Goal: Task Accomplishment & Management: Use online tool/utility

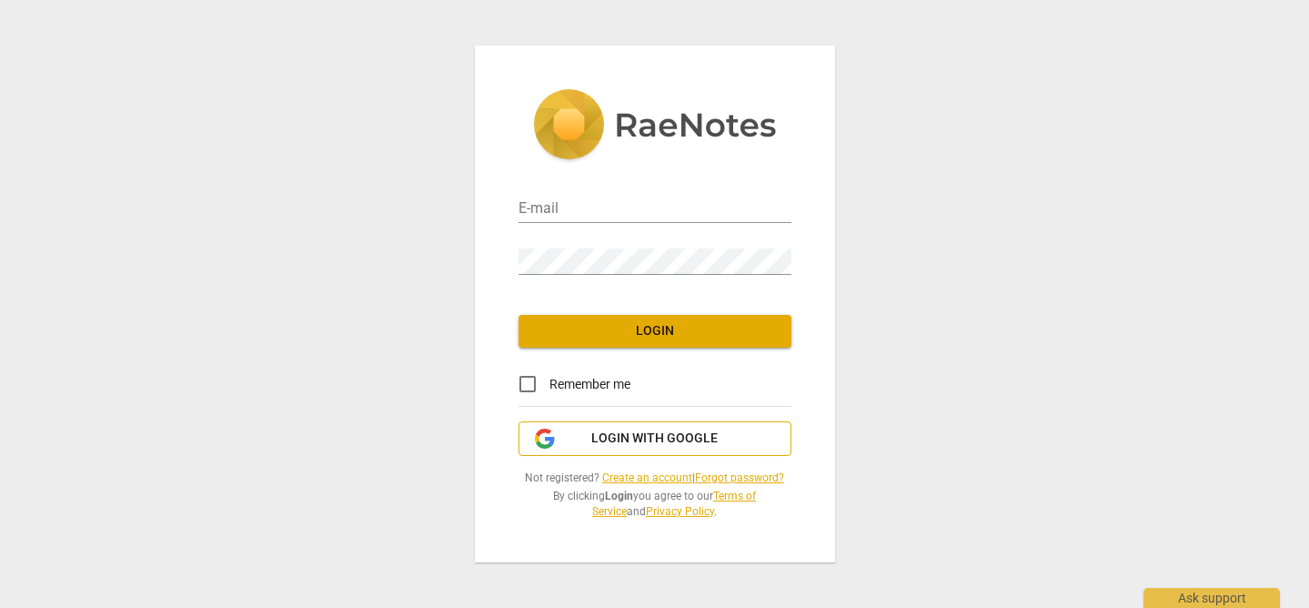
click at [675, 442] on span "Login with Google" at bounding box center [654, 438] width 126 height 18
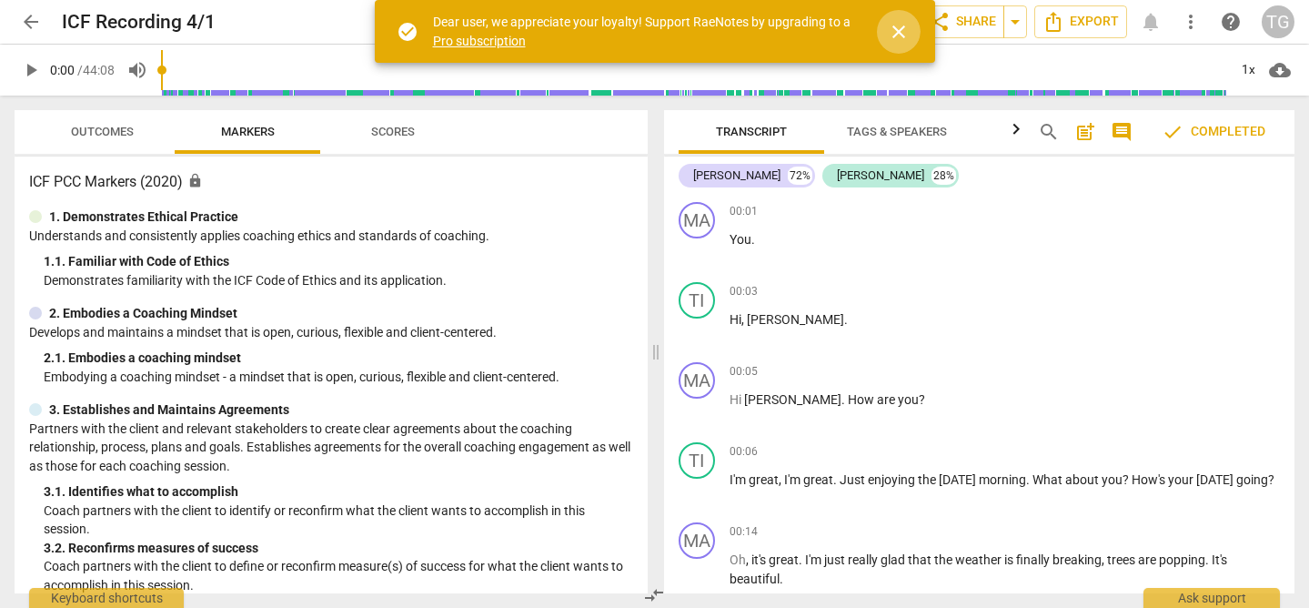
click at [903, 37] on span "close" at bounding box center [899, 32] width 22 height 22
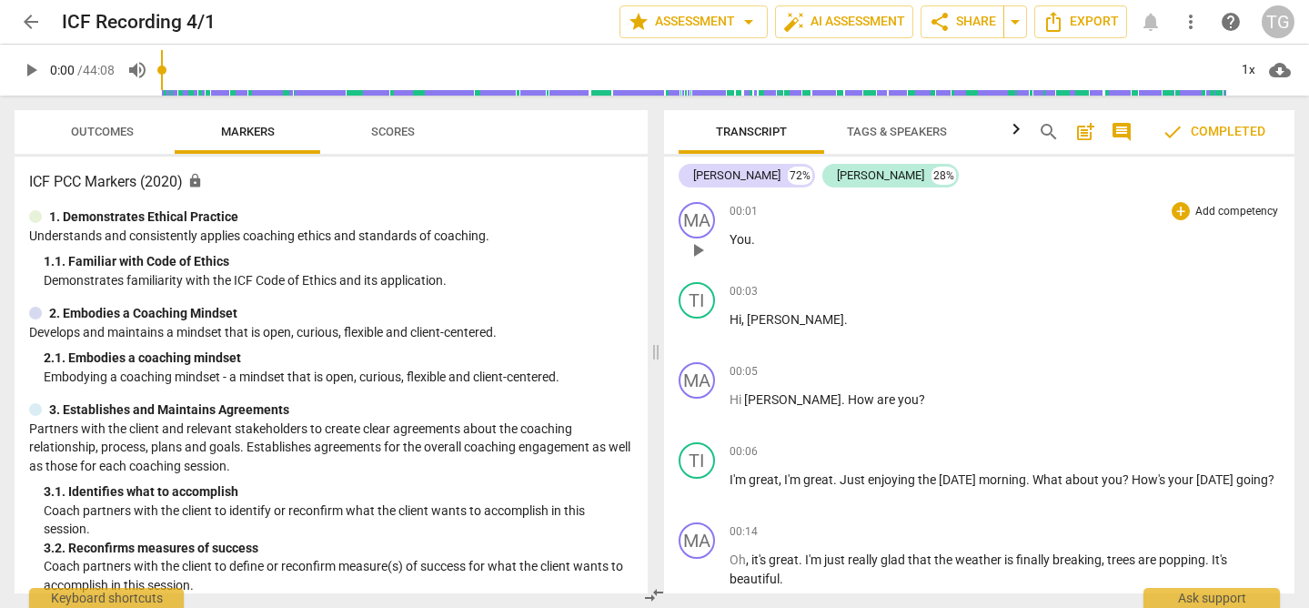
drag, startPoint x: 671, startPoint y: 169, endPoint x: 1053, endPoint y: 245, distance: 389.4
click at [1053, 245] on div "Matthew 72% Tiffany 28% MA play_arrow pause 00:01 + Add competency keyboard_arr…" at bounding box center [979, 374] width 631 height 437
click at [1198, 15] on span "more_vert" at bounding box center [1191, 22] width 22 height 22
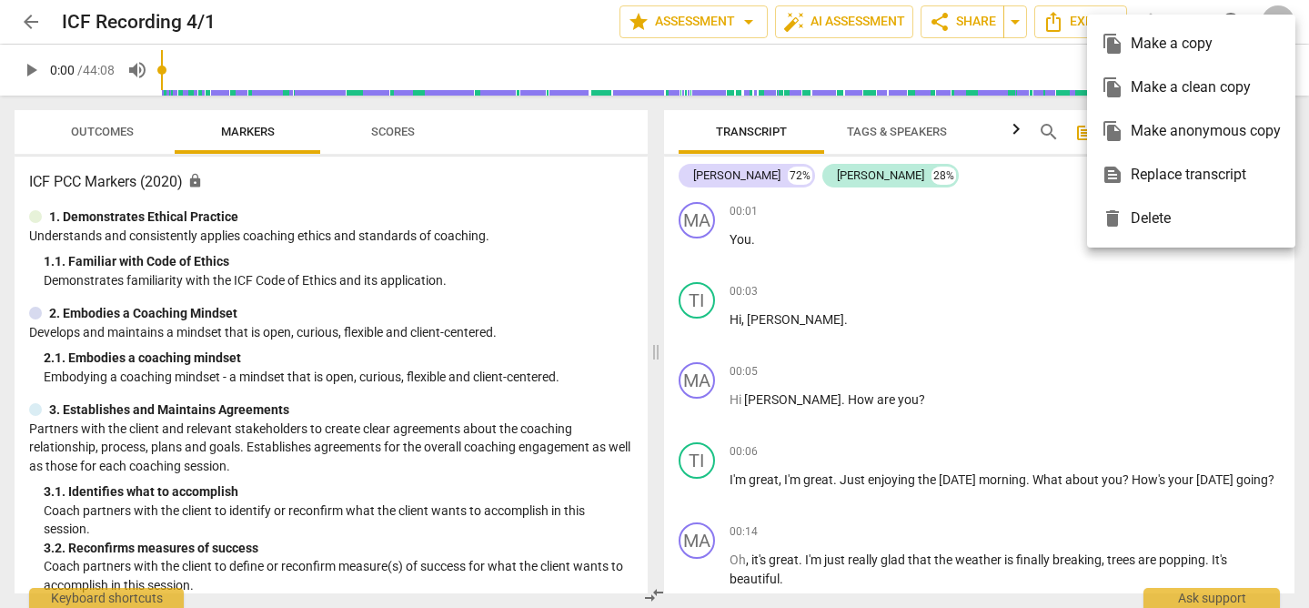
click at [1189, 49] on div "file_copy Make a copy" at bounding box center [1190, 44] width 179 height 44
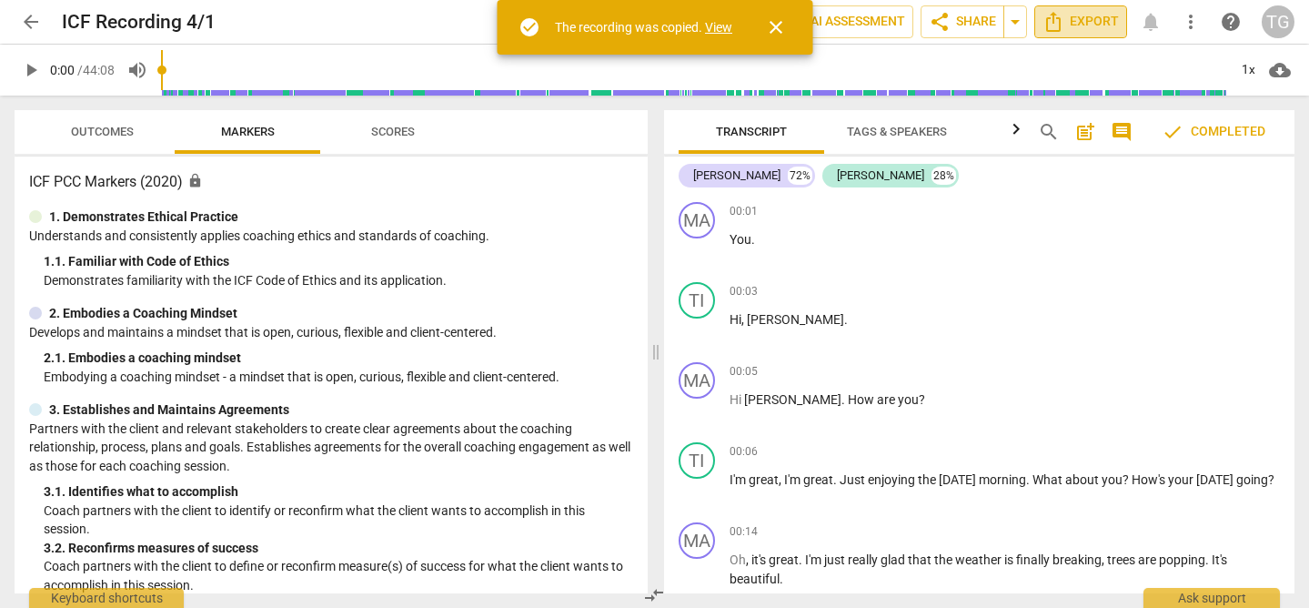
click at [1085, 15] on span "Export" at bounding box center [1080, 22] width 76 height 22
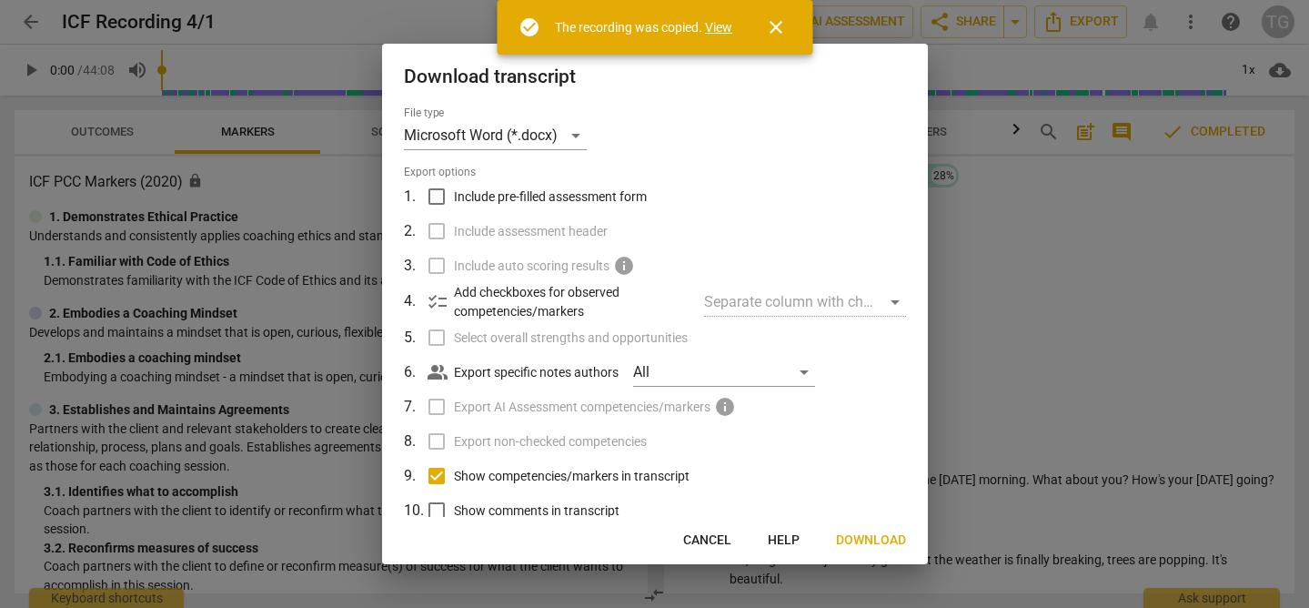
click at [702, 538] on span "Cancel" at bounding box center [707, 540] width 48 height 18
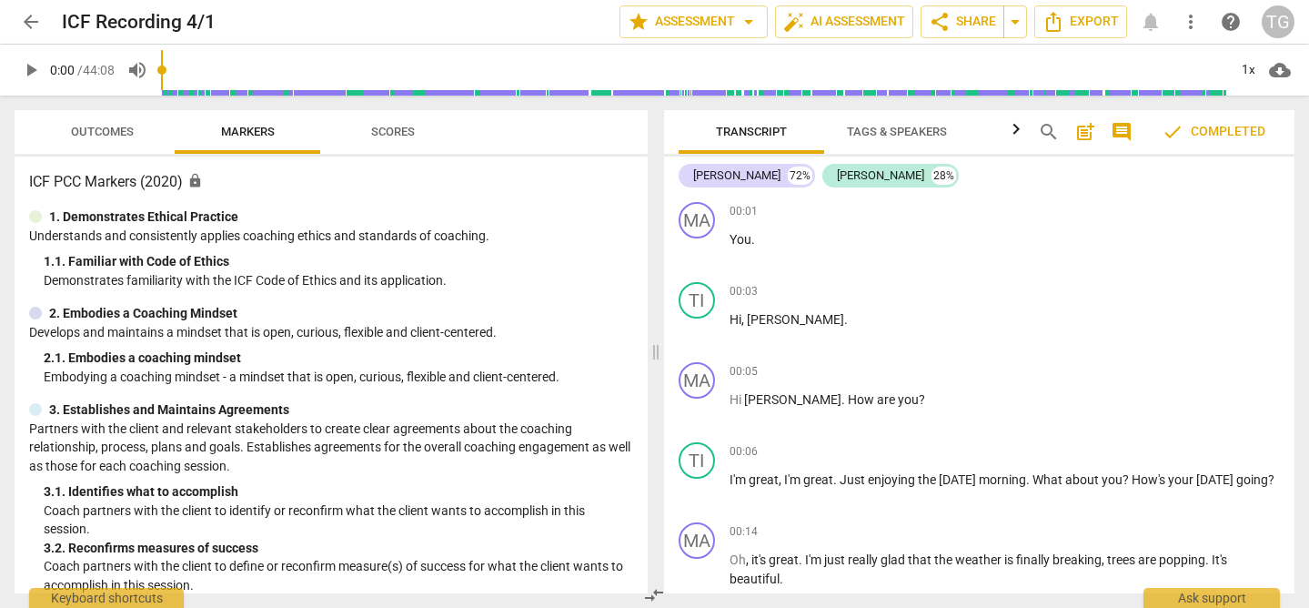
click at [35, 28] on span "arrow_back" at bounding box center [31, 22] width 22 height 22
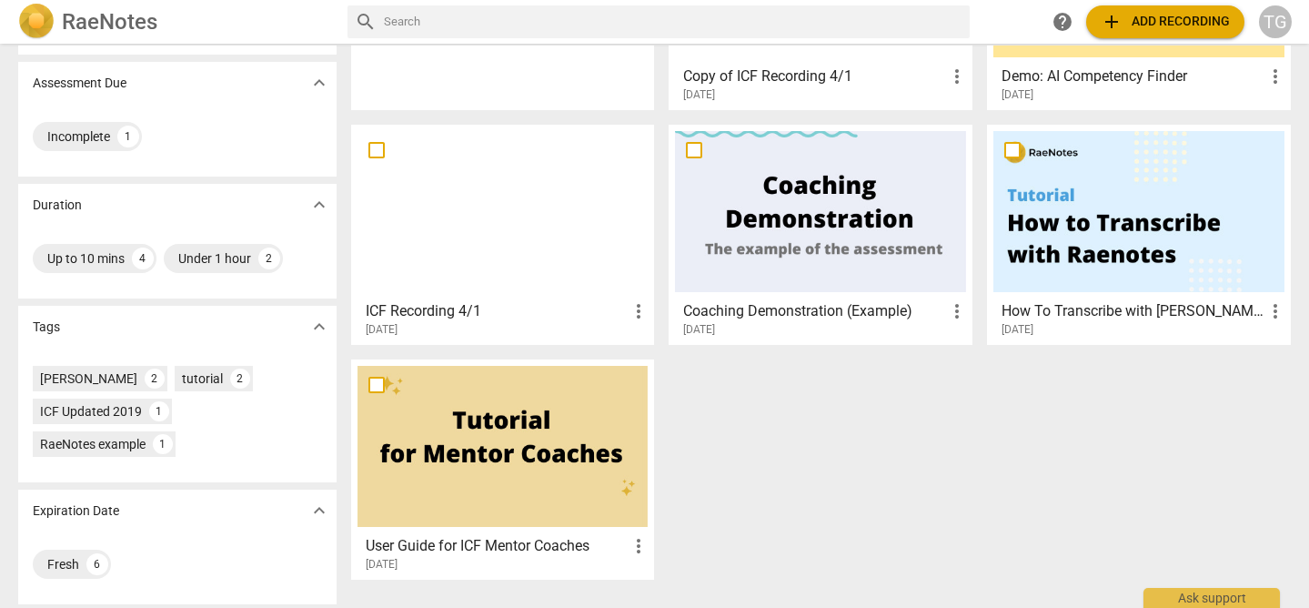
scroll to position [244, 0]
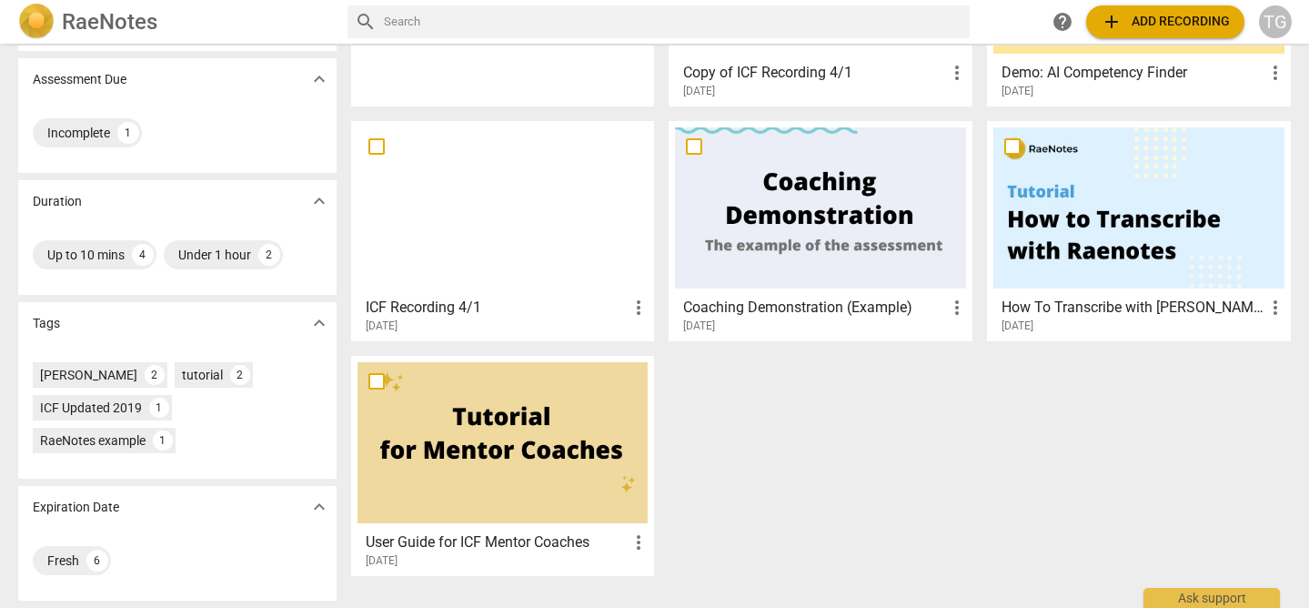
click at [444, 305] on h3 "ICF Recording 4/1" at bounding box center [497, 307] width 263 height 22
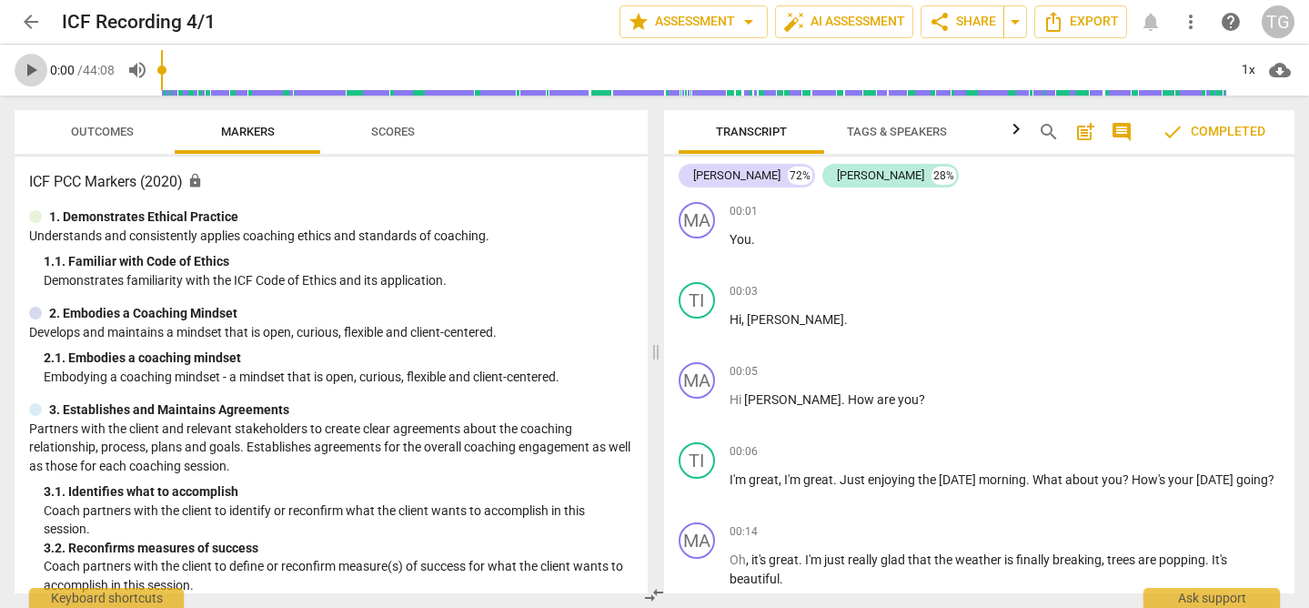
click at [31, 73] on span "play_arrow" at bounding box center [31, 70] width 22 height 22
click at [29, 72] on span "pause" at bounding box center [31, 70] width 22 height 22
type input "6"
click at [1279, 73] on span "cloud_download" at bounding box center [1280, 70] width 22 height 22
click at [1245, 74] on li "Download audio" at bounding box center [1227, 70] width 135 height 44
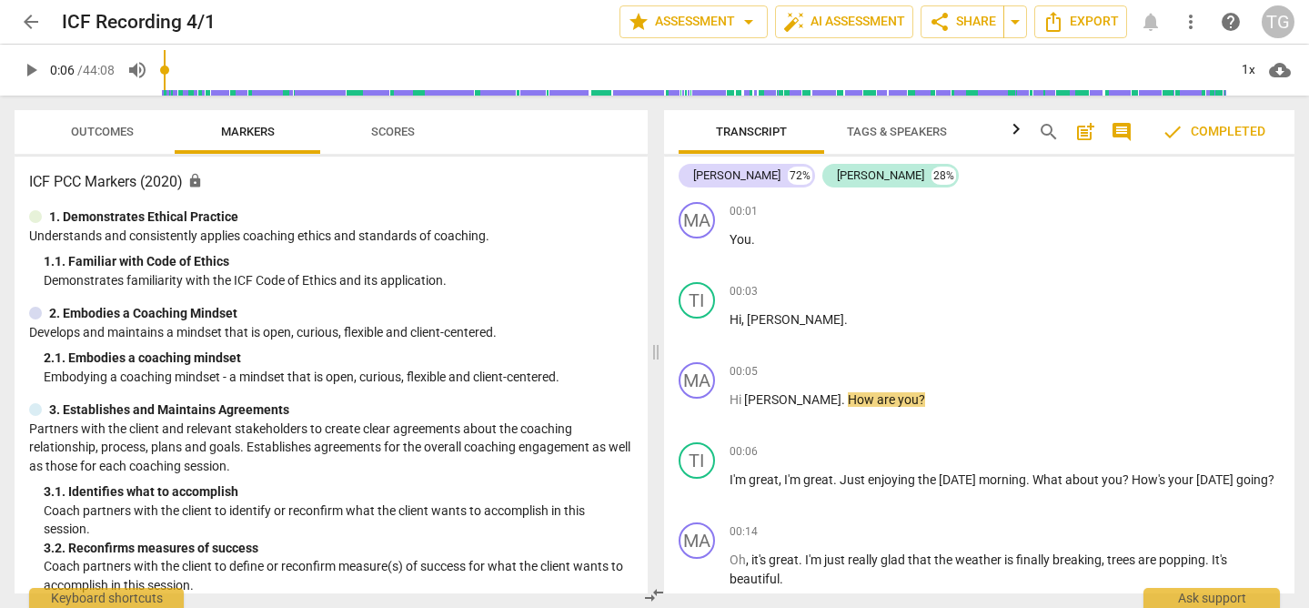
click at [34, 18] on span "arrow_back" at bounding box center [31, 22] width 22 height 22
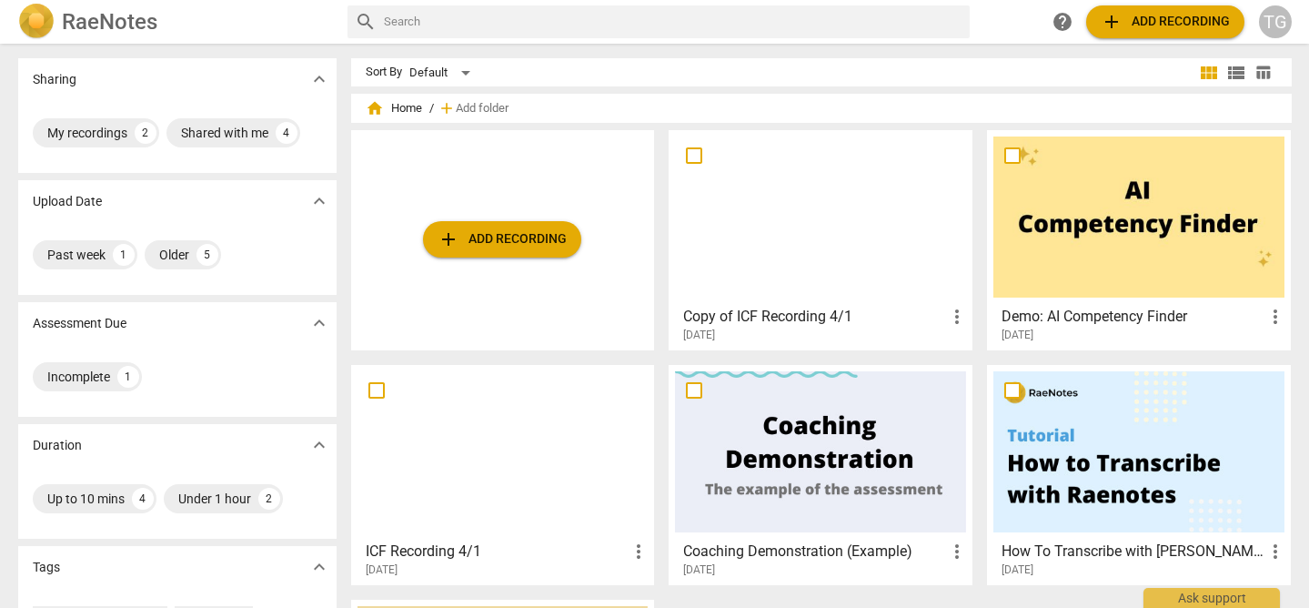
click at [1268, 21] on div "TG" at bounding box center [1275, 21] width 33 height 33
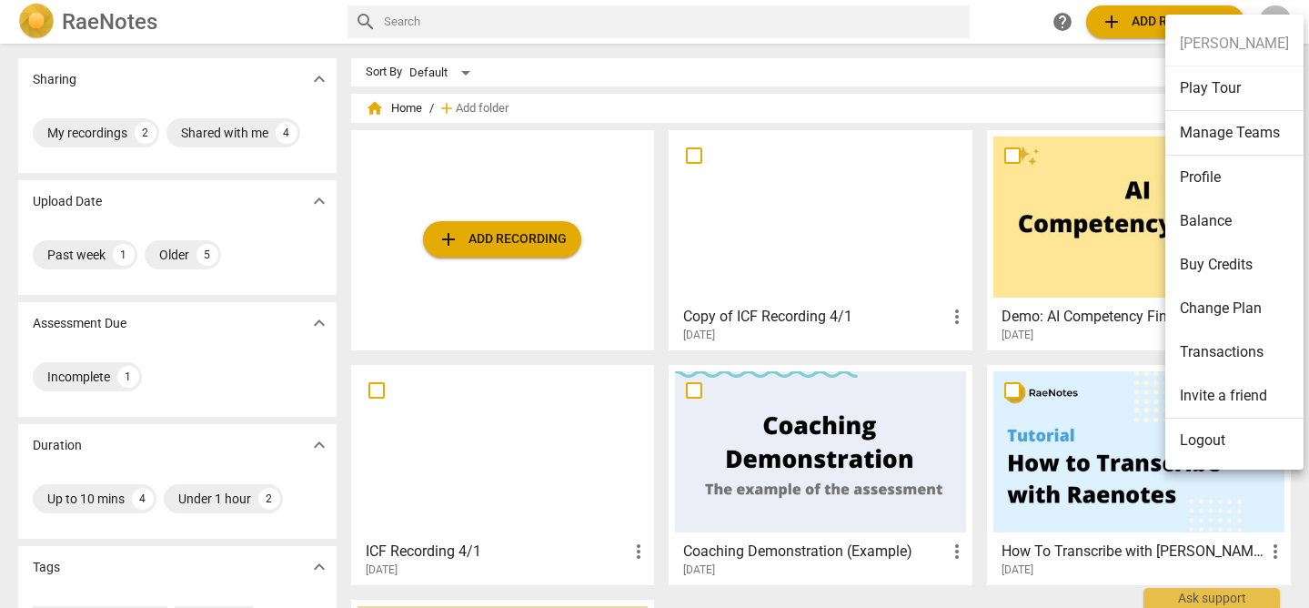
click at [1268, 21] on ul "Tiffany Garcia Play Tour Manage Teams Profile Balance Buy Credits Change Plan T…" at bounding box center [1234, 242] width 138 height 455
click at [1026, 49] on div at bounding box center [654, 304] width 1309 height 608
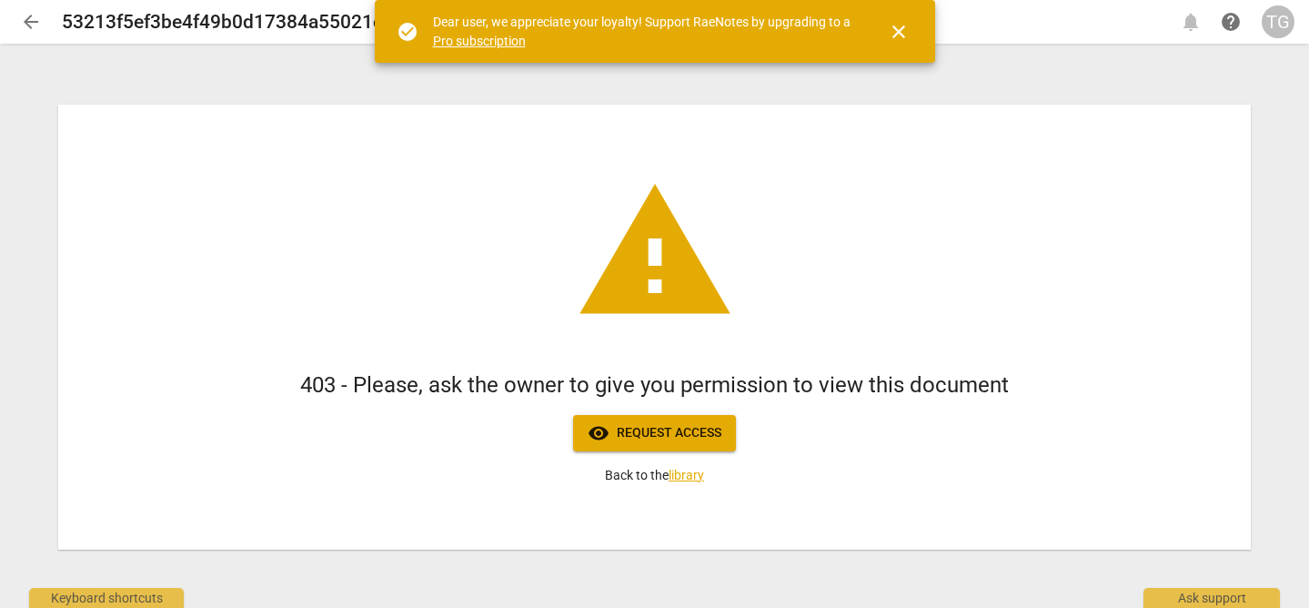
drag, startPoint x: 688, startPoint y: 439, endPoint x: 1183, endPoint y: 149, distance: 573.5
click at [1140, 206] on div "warning 403 - Please, ask the owner to give you permission to view this documen…" at bounding box center [654, 327] width 1192 height 445
click at [1283, 26] on div "TG" at bounding box center [1277, 21] width 33 height 33
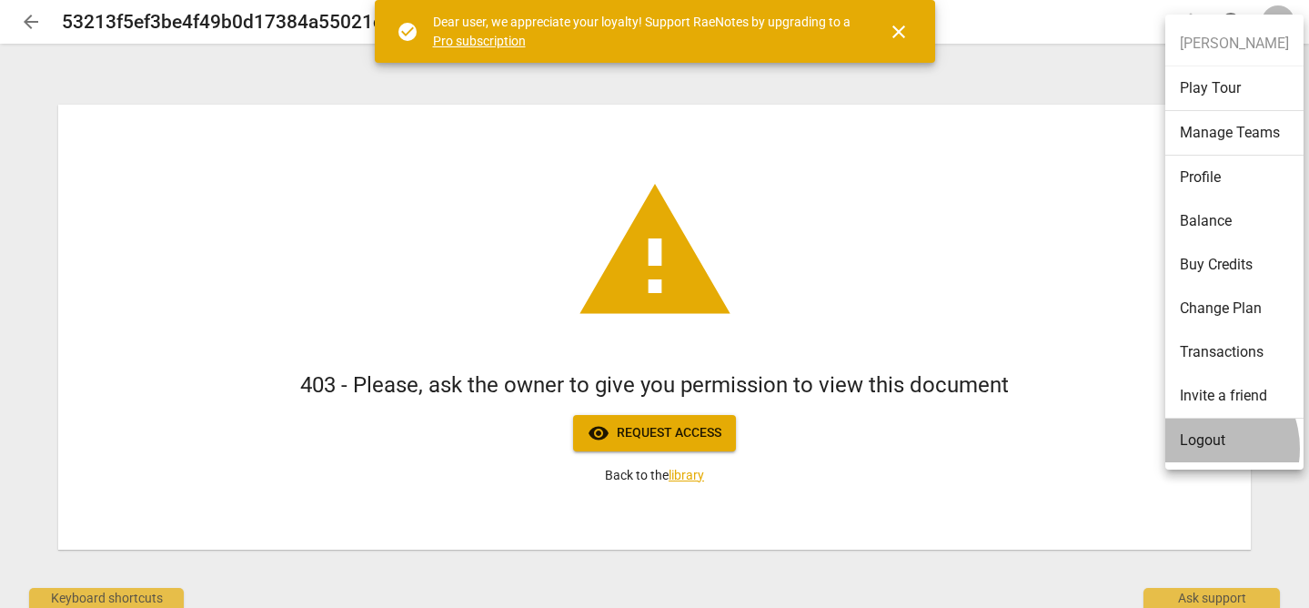
click at [1195, 448] on li "Logout" at bounding box center [1234, 440] width 138 height 44
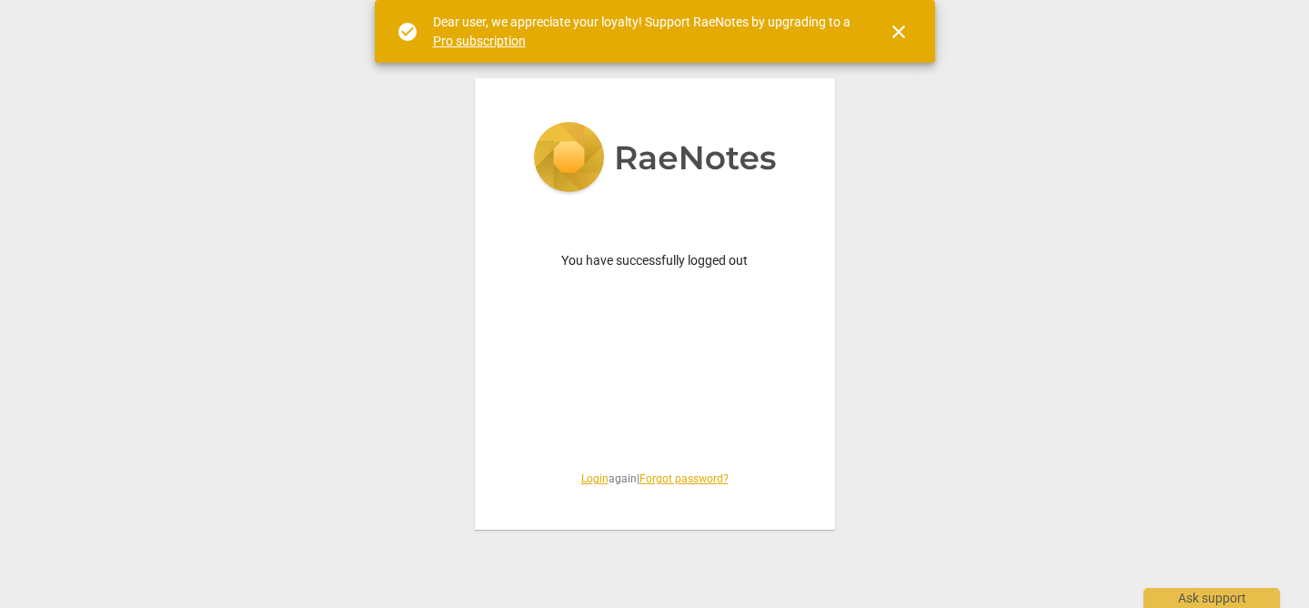
click at [588, 479] on link "Login" at bounding box center [594, 478] width 27 height 13
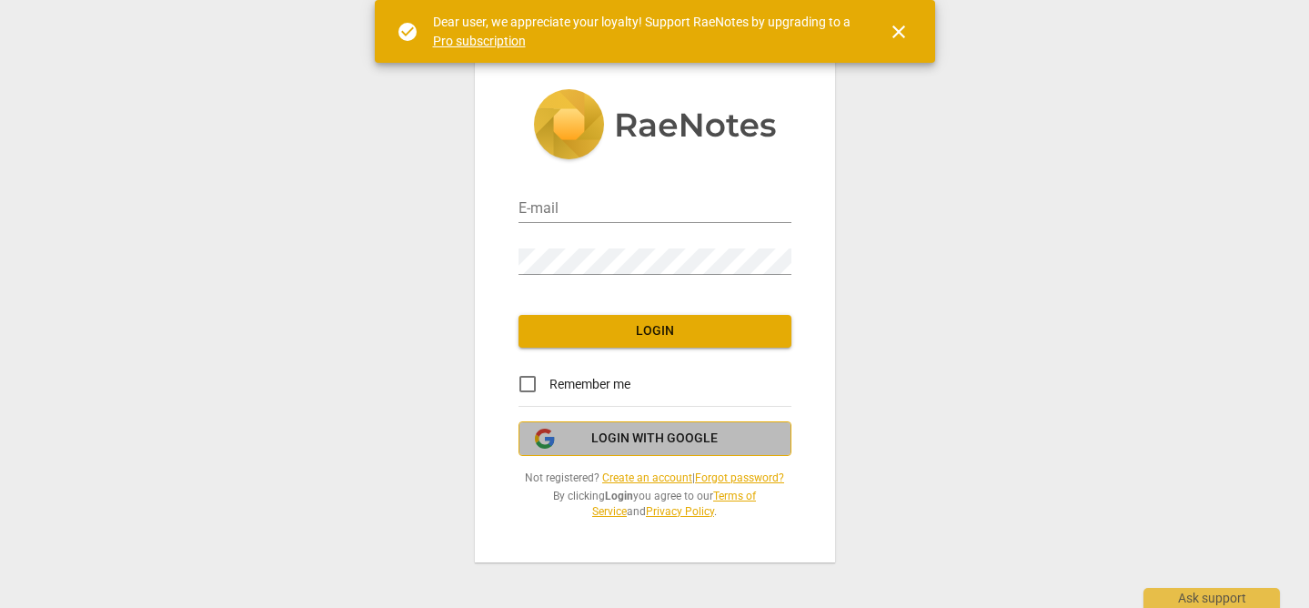
click at [590, 441] on span "Login with Google" at bounding box center [655, 438] width 242 height 18
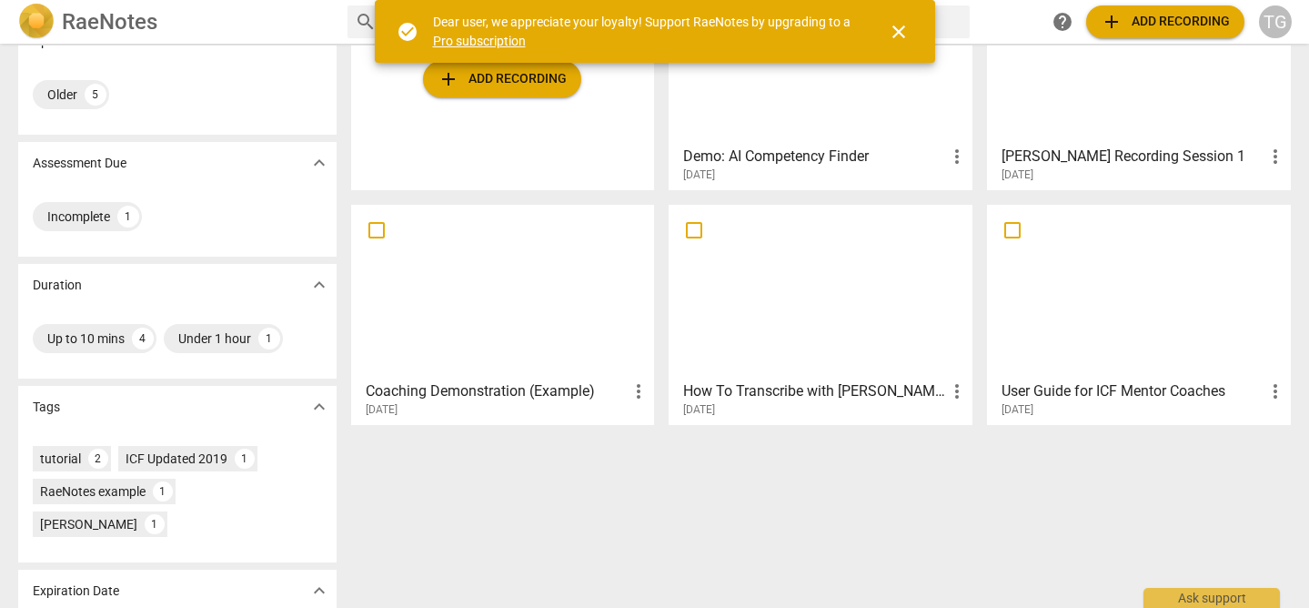
scroll to position [176, 0]
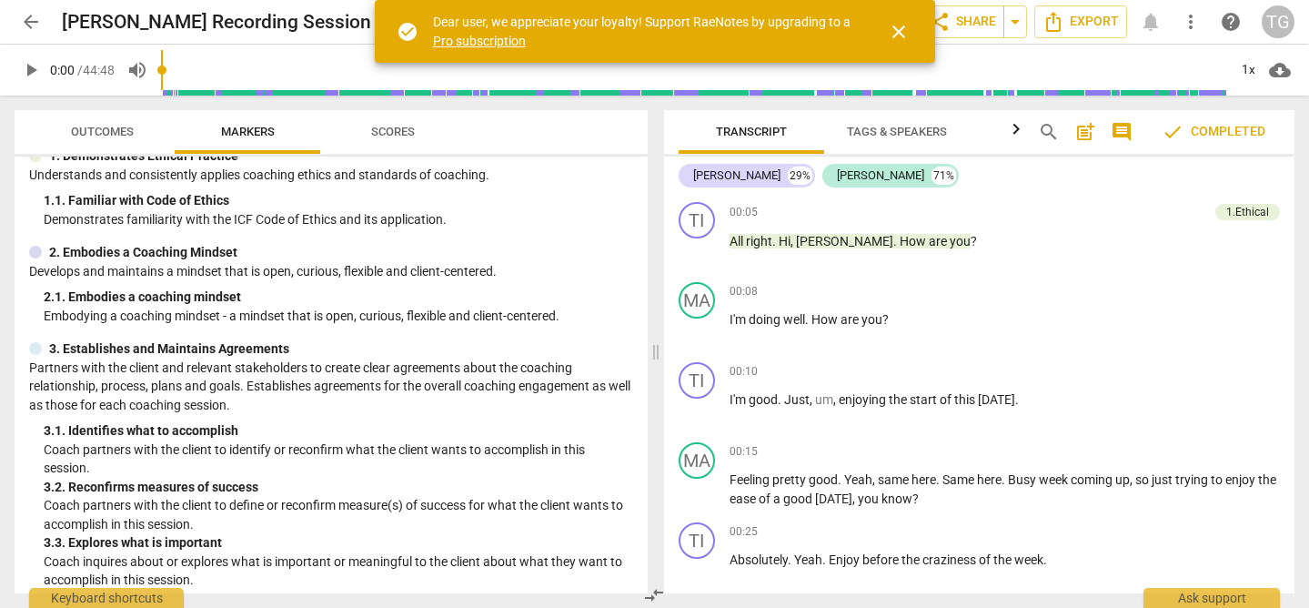
scroll to position [63, 0]
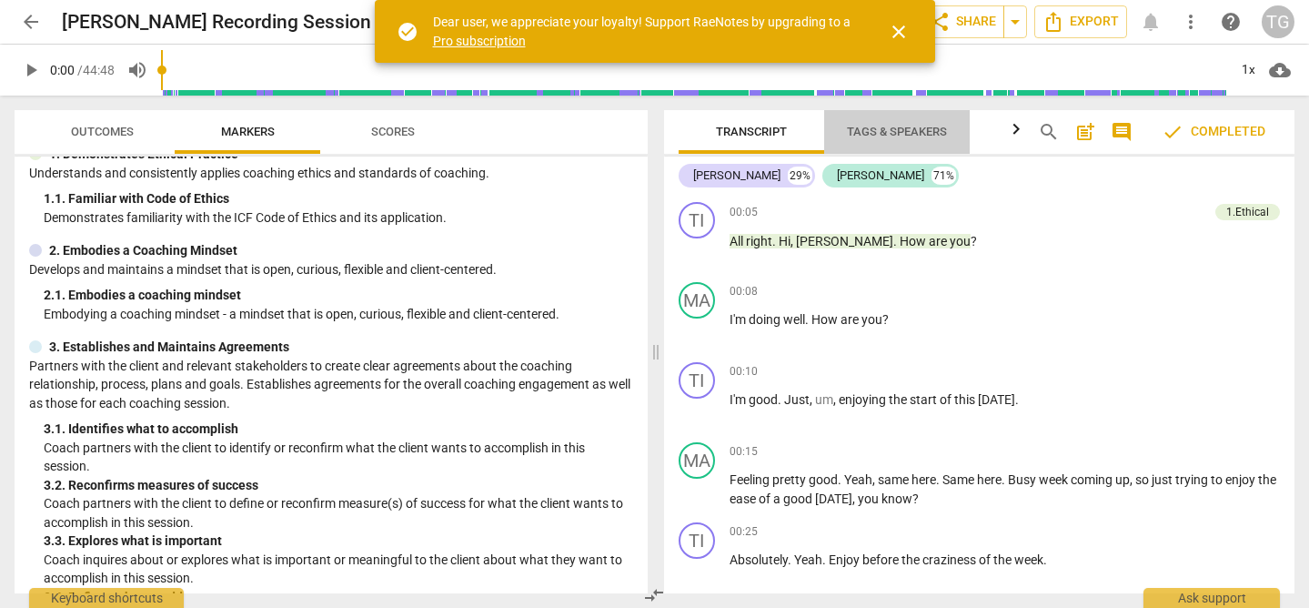
click at [917, 122] on span "Tags & Speakers" at bounding box center [897, 132] width 144 height 25
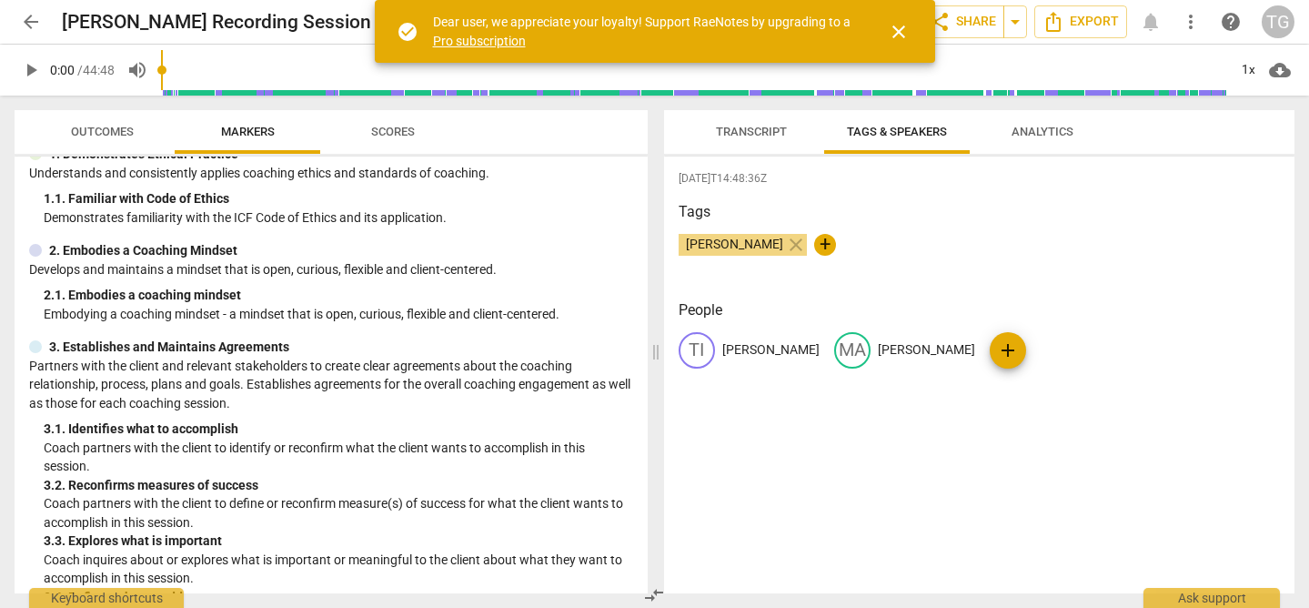
click at [373, 159] on div "1. Demonstrates Ethical Practice" at bounding box center [331, 154] width 604 height 19
click at [387, 138] on span "Scores" at bounding box center [392, 132] width 87 height 25
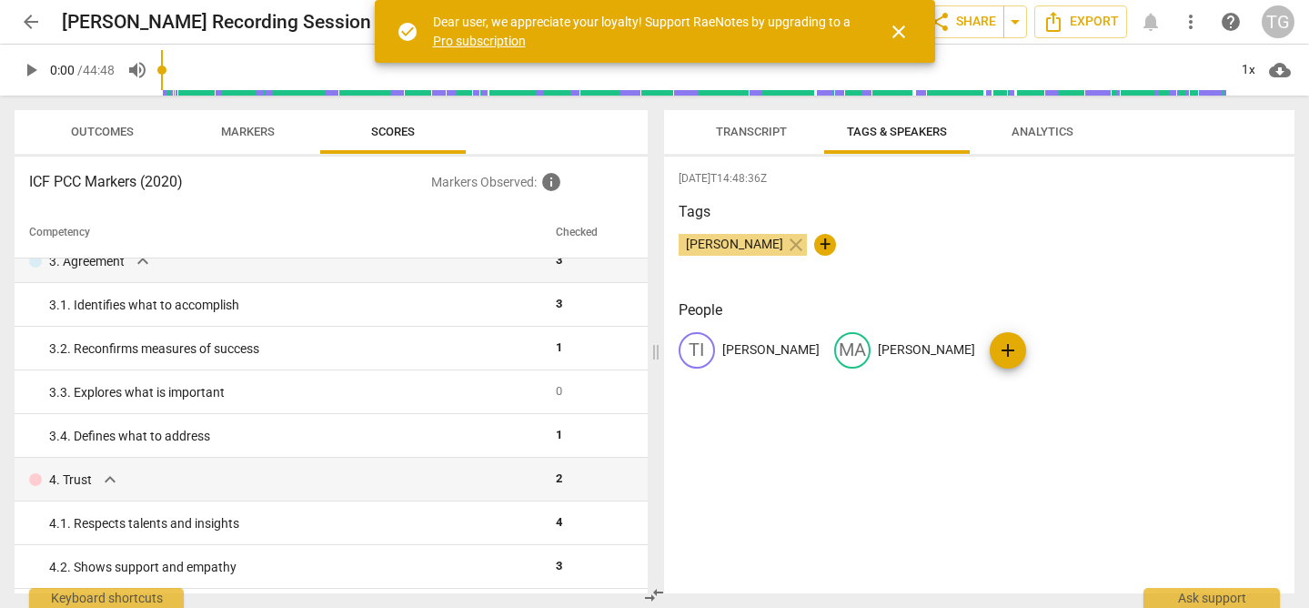
scroll to position [0, 0]
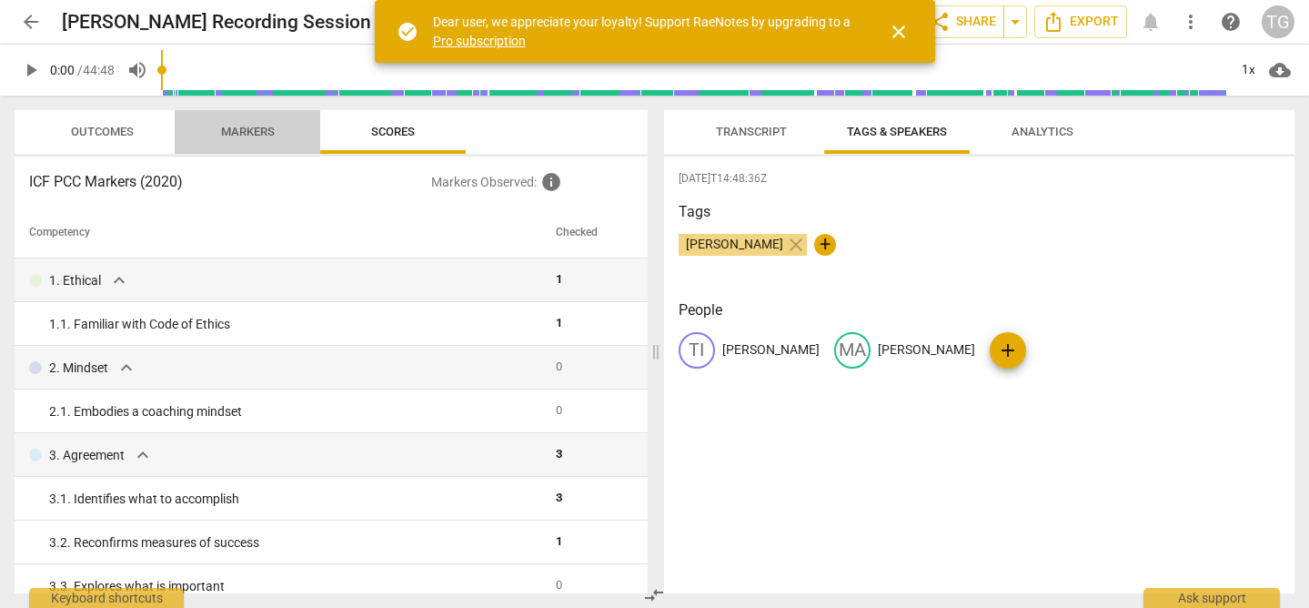
click at [247, 133] on span "Markers" at bounding box center [248, 132] width 54 height 14
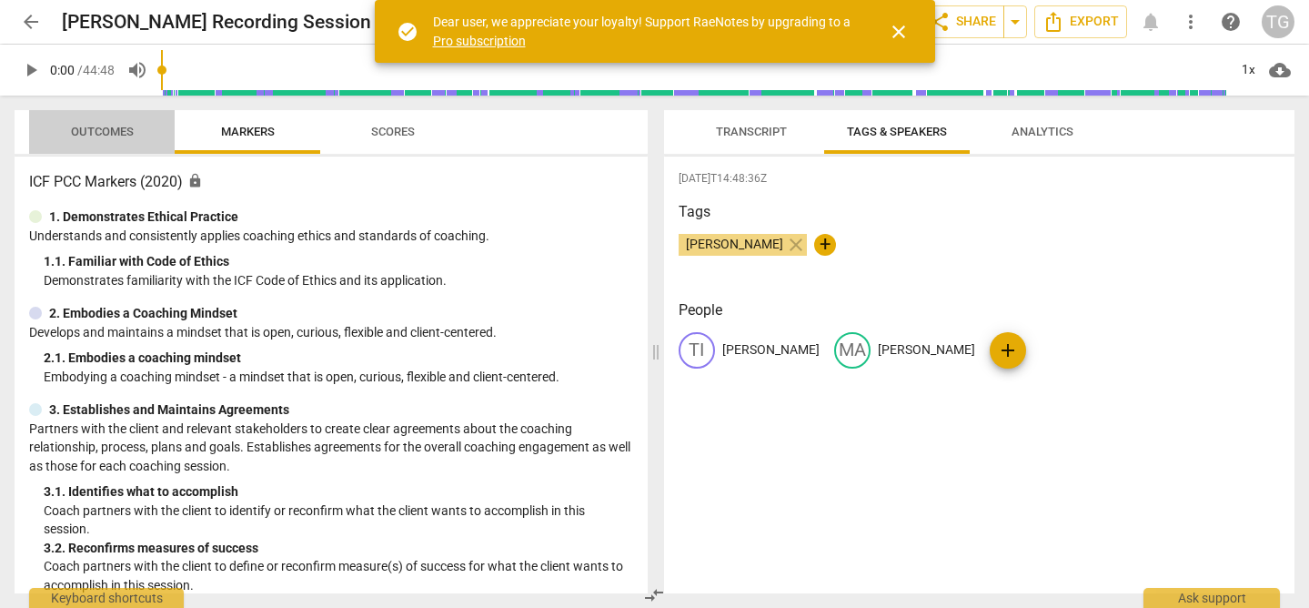
click at [137, 129] on span "Outcomes" at bounding box center [102, 132] width 106 height 25
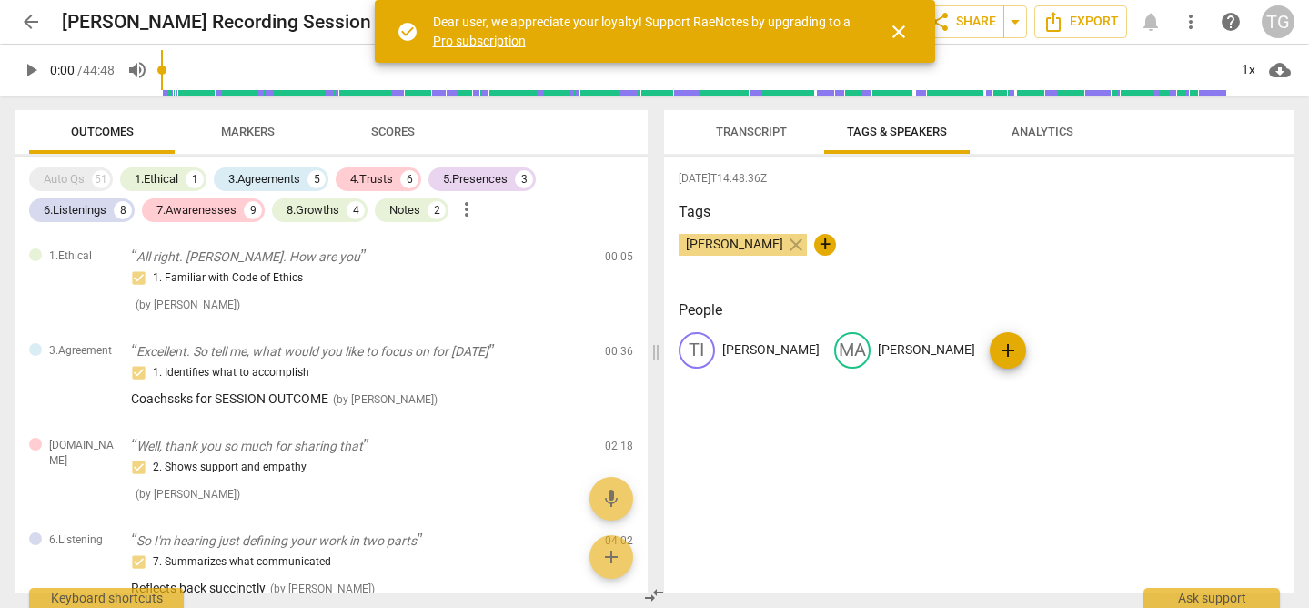
click at [895, 35] on span "close" at bounding box center [899, 32] width 22 height 22
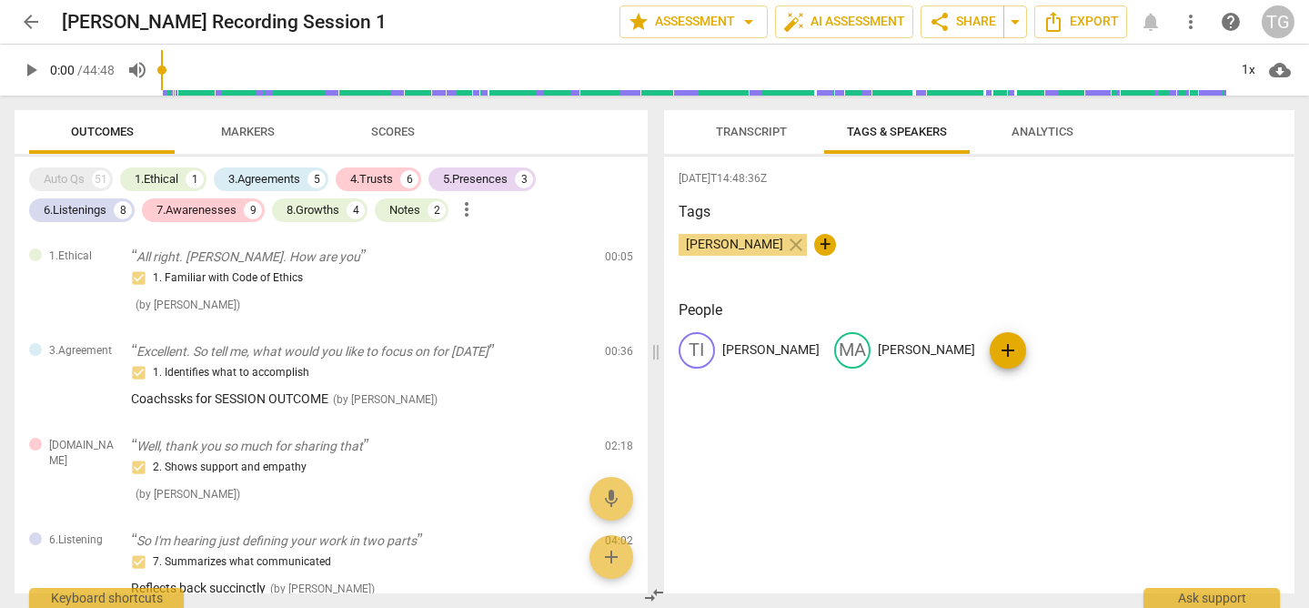
click at [1027, 149] on button "Analytics" at bounding box center [1042, 132] width 146 height 44
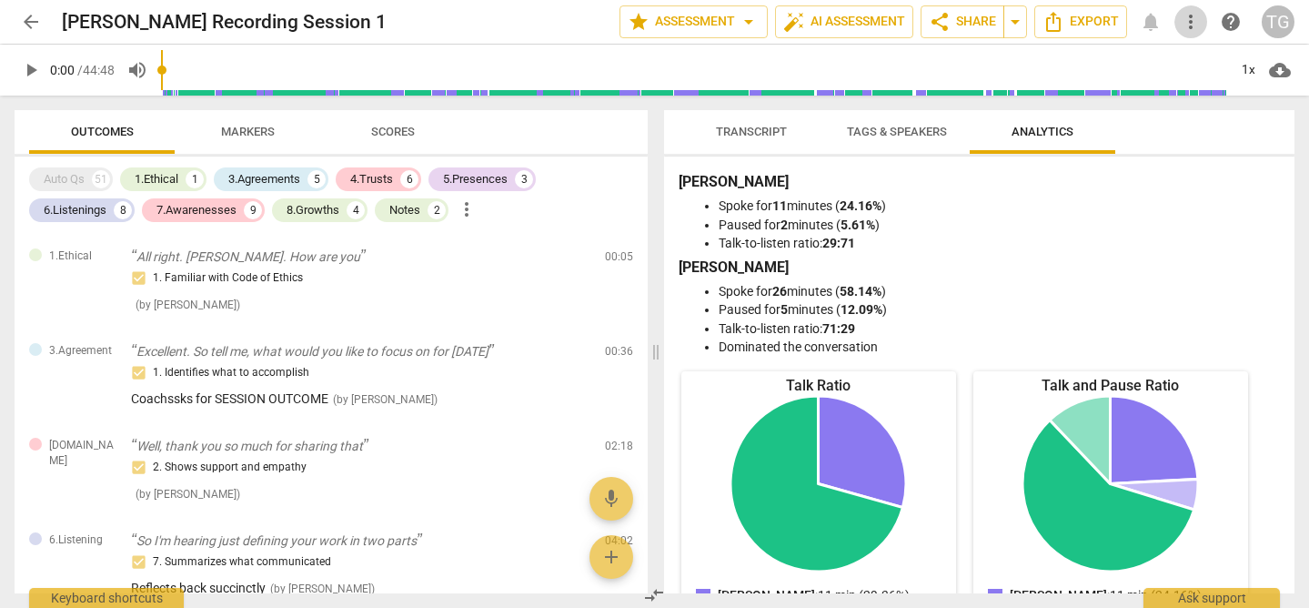
click at [1190, 23] on span "more_vert" at bounding box center [1191, 22] width 22 height 22
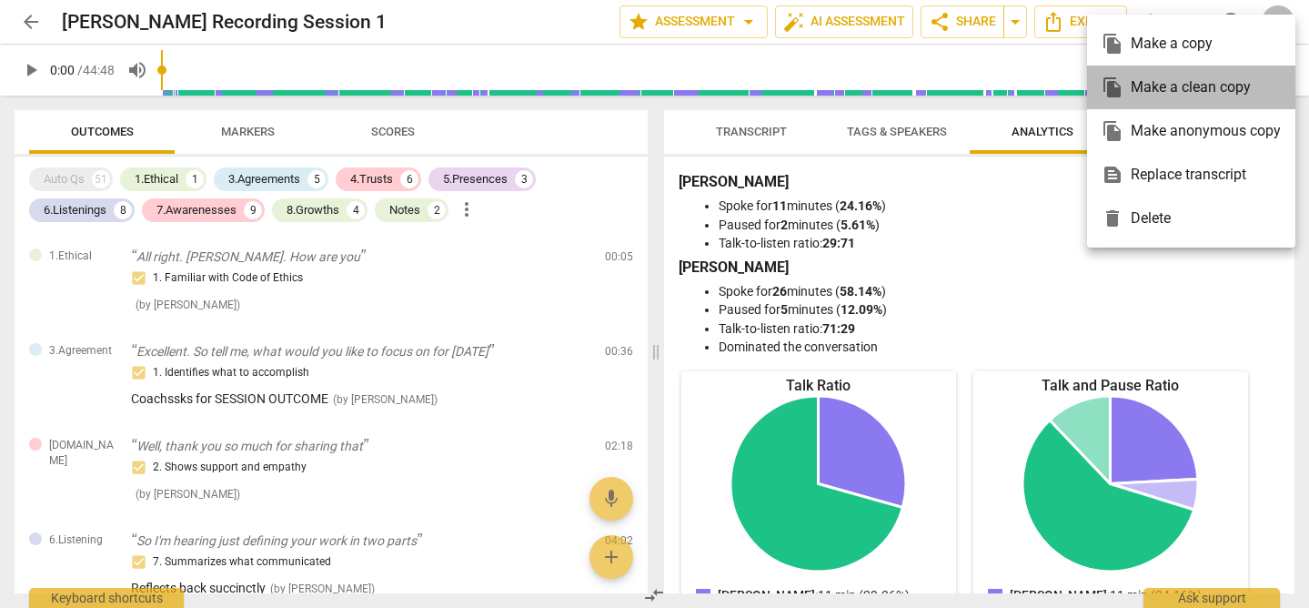
click at [1164, 87] on div "file_copy Make a clean copy" at bounding box center [1190, 87] width 179 height 44
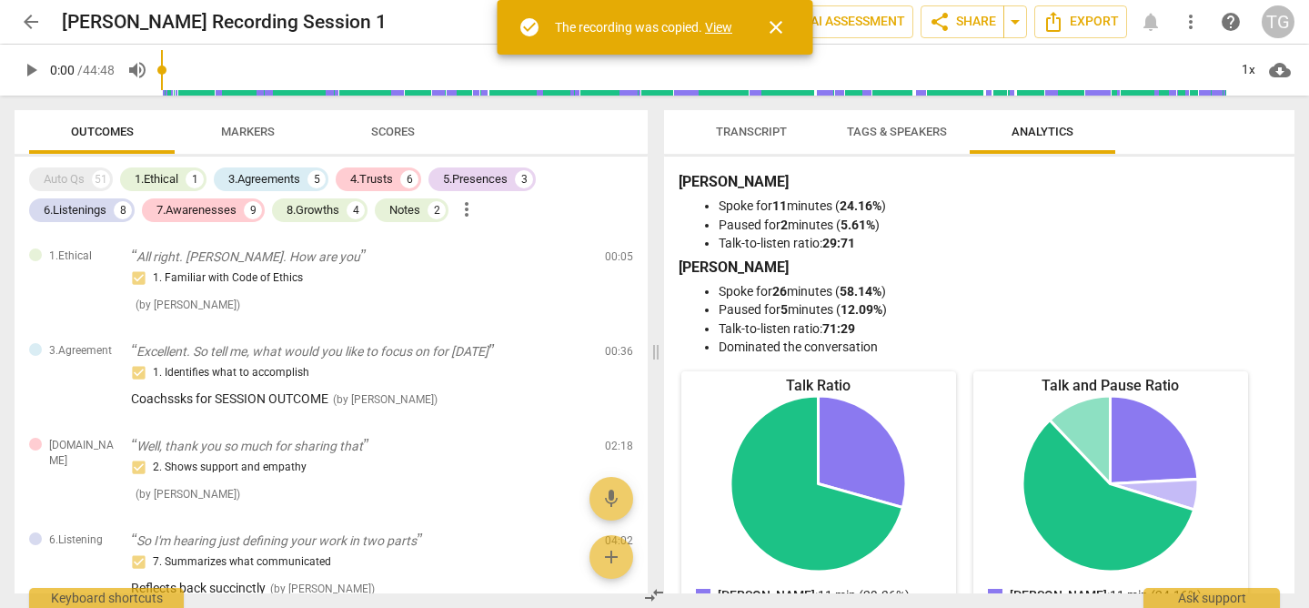
click at [723, 28] on link "View" at bounding box center [718, 27] width 27 height 15
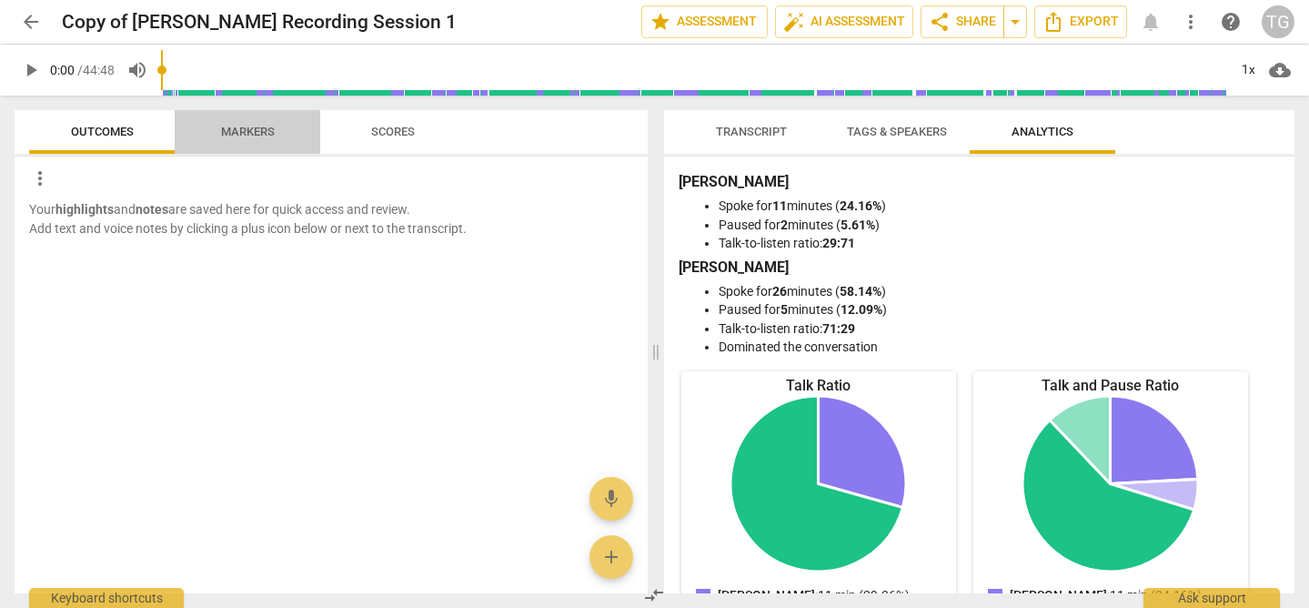
click at [273, 131] on span "Markers" at bounding box center [248, 132] width 54 height 14
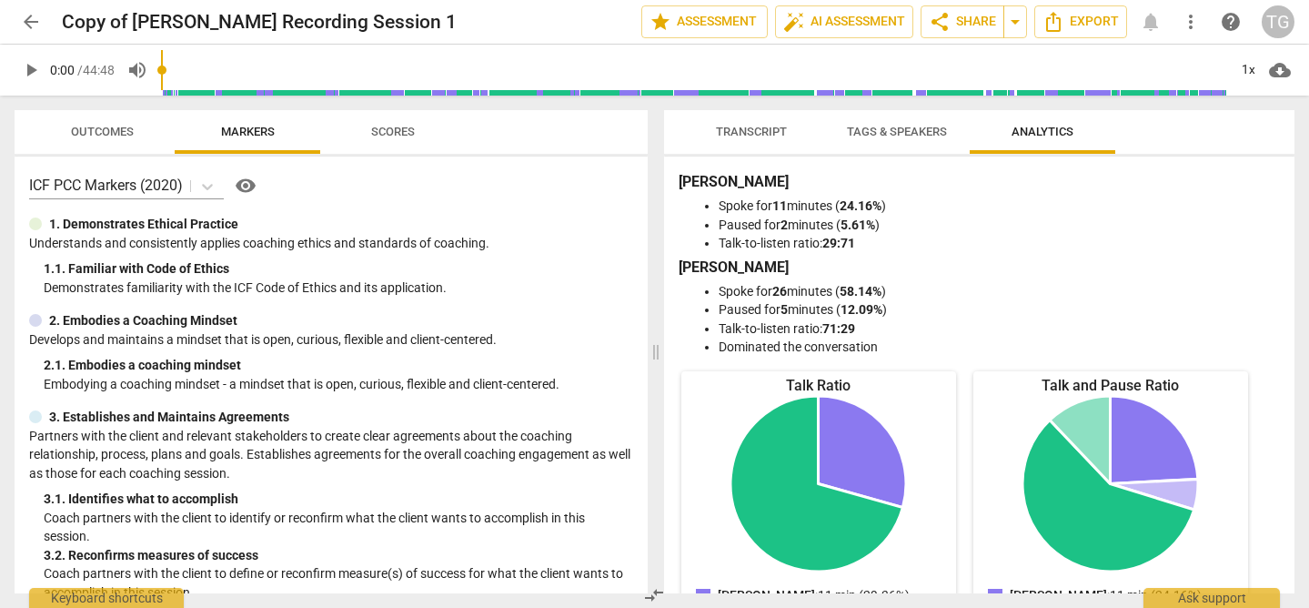
click at [374, 126] on span "Scores" at bounding box center [393, 132] width 44 height 14
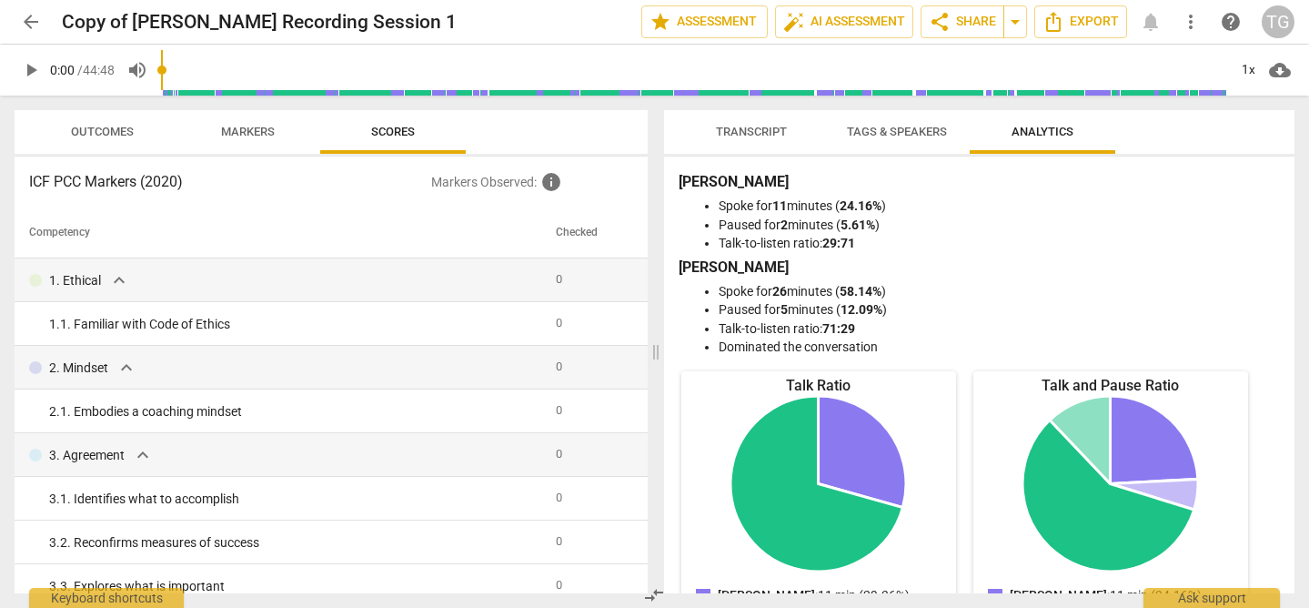
click at [32, 22] on span "arrow_back" at bounding box center [31, 22] width 22 height 22
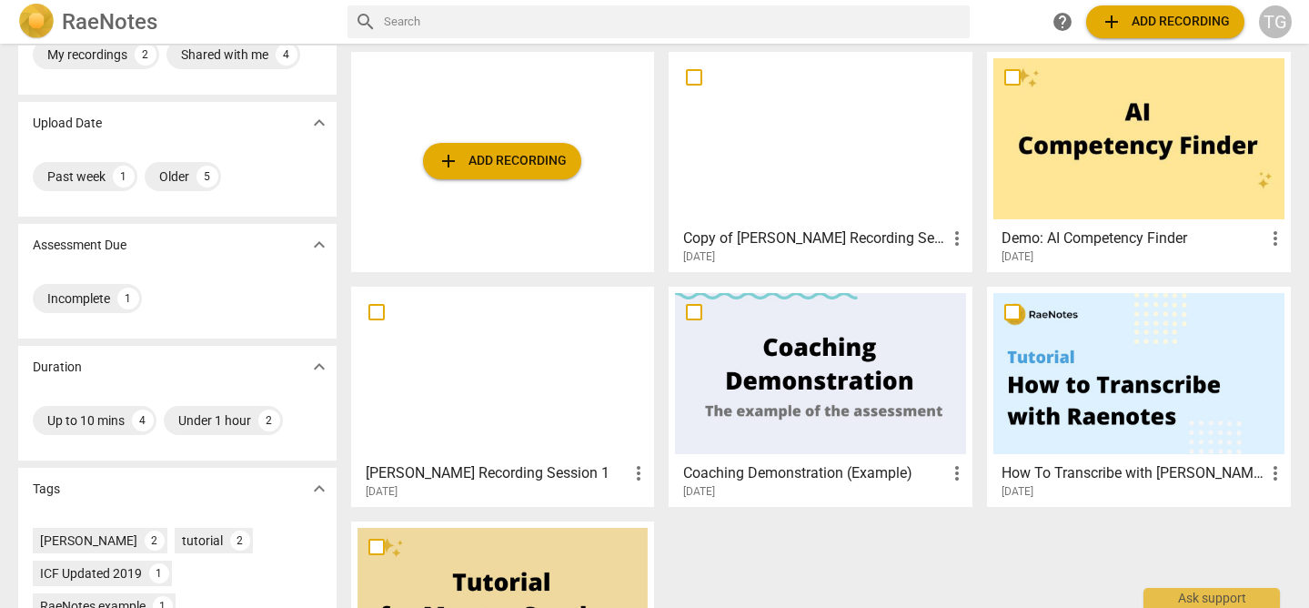
scroll to position [80, 0]
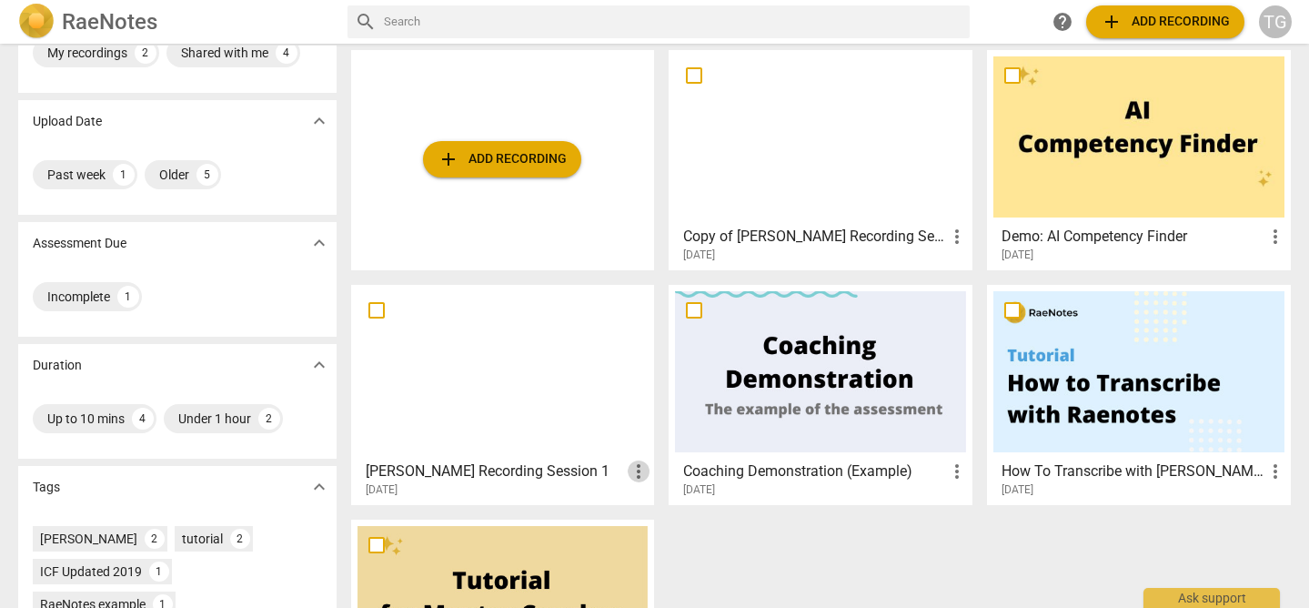
click at [638, 469] on span "more_vert" at bounding box center [639, 471] width 22 height 22
click at [371, 307] on div at bounding box center [654, 304] width 1309 height 608
click at [371, 307] on input "checkbox" at bounding box center [376, 310] width 38 height 22
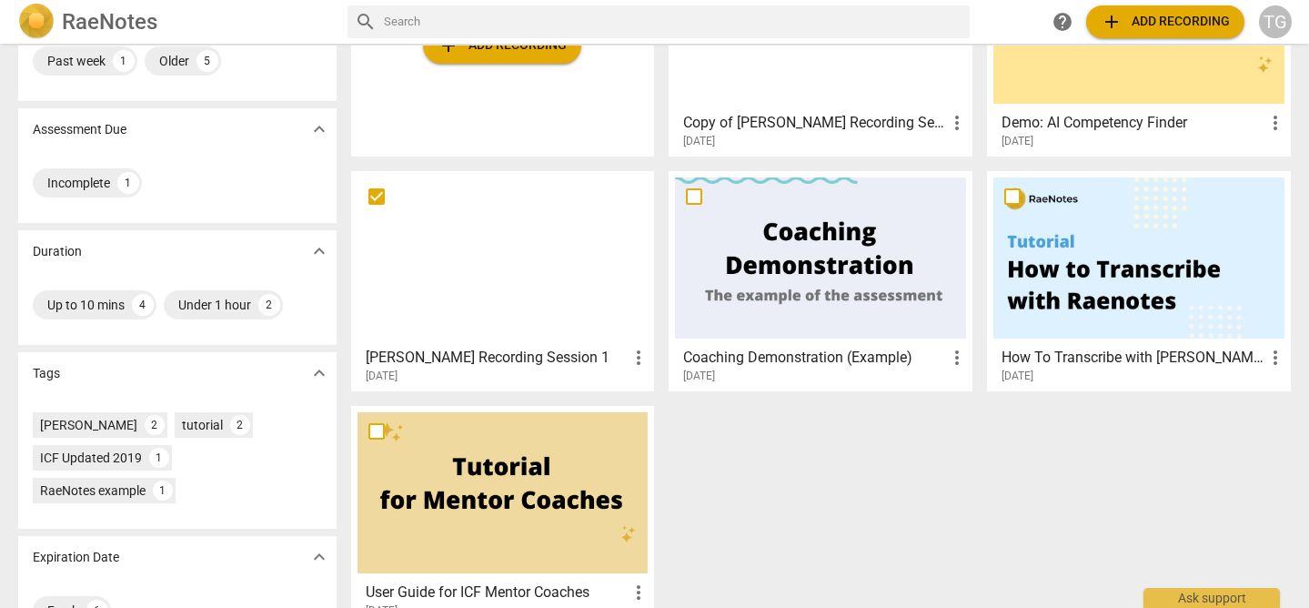
scroll to position [244, 0]
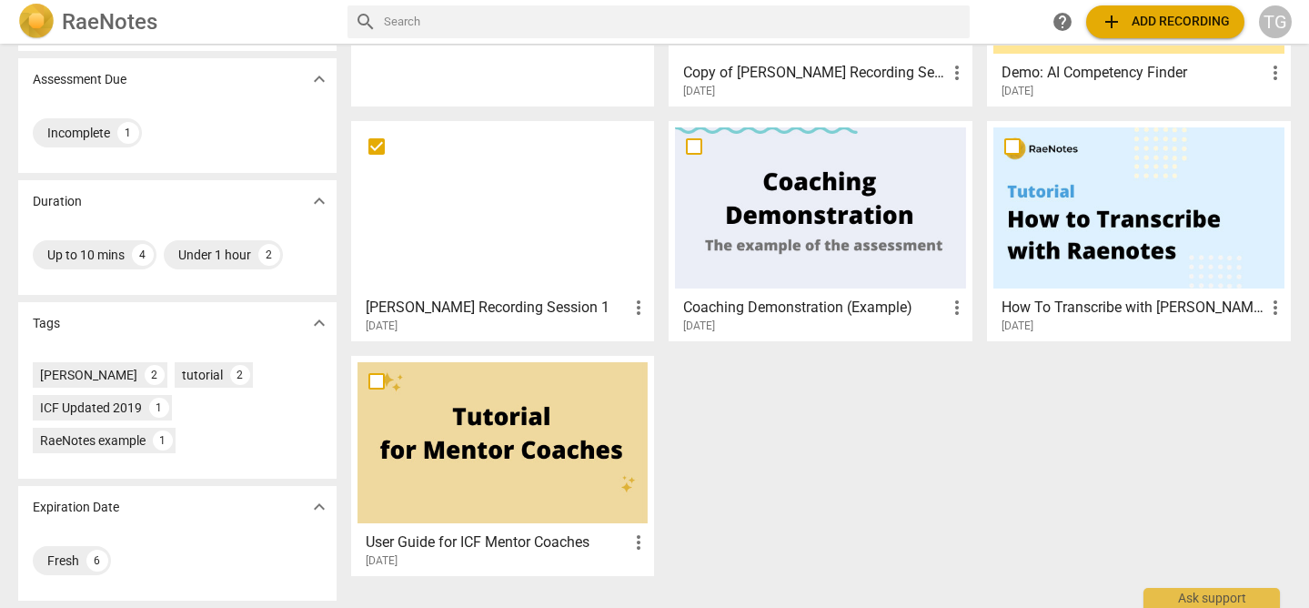
click at [641, 309] on span "more_vert" at bounding box center [639, 307] width 22 height 22
click at [772, 393] on div at bounding box center [654, 304] width 1309 height 608
click at [817, 501] on div "add Add recording Copy of [PERSON_NAME] Recording Session 1 more_vert [DATE] De…" at bounding box center [828, 238] width 955 height 704
click at [51, 16] on img at bounding box center [36, 22] width 36 height 36
checkbox input "true"
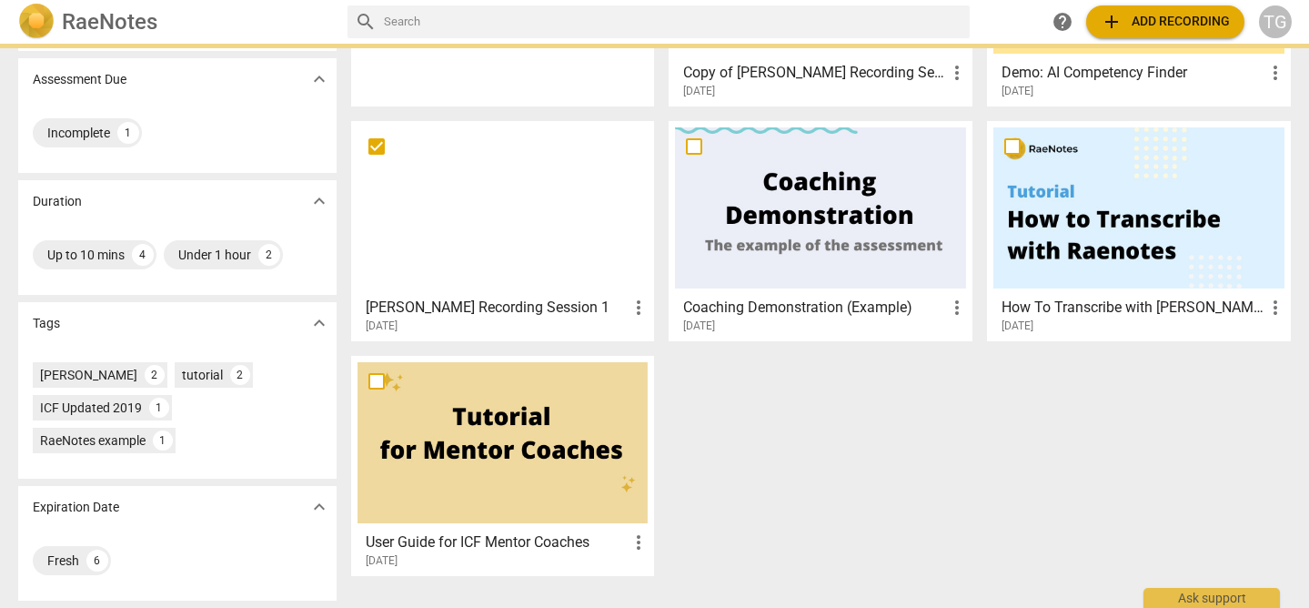
scroll to position [0, 0]
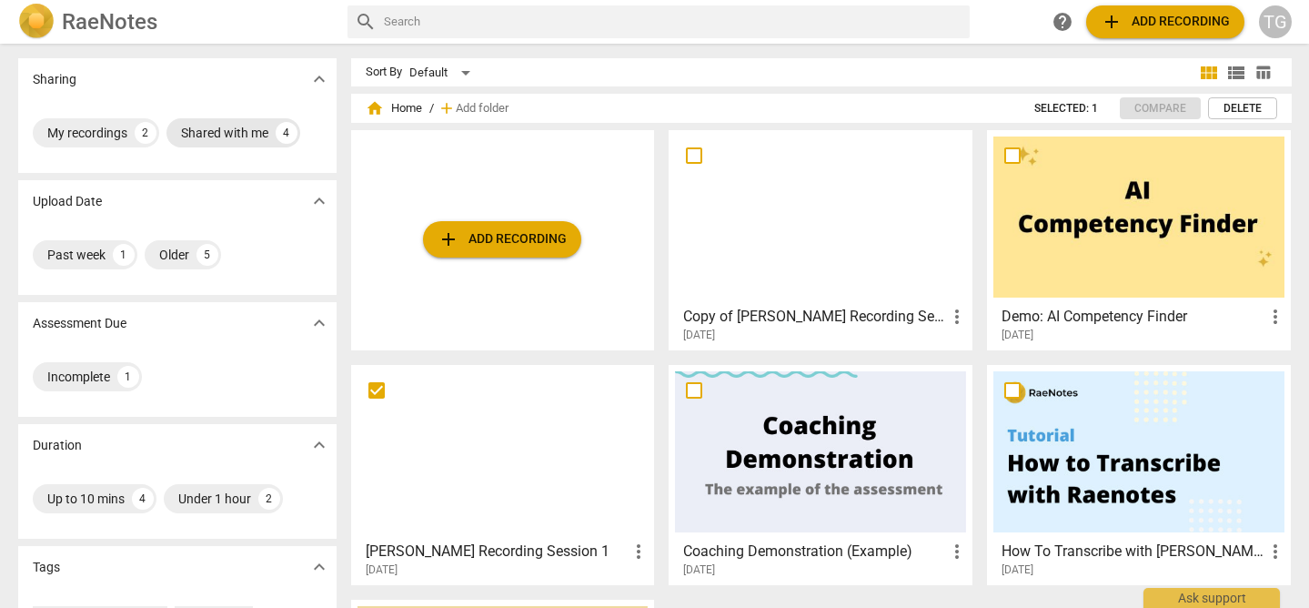
click at [199, 128] on div "Shared with me" at bounding box center [224, 133] width 87 height 18
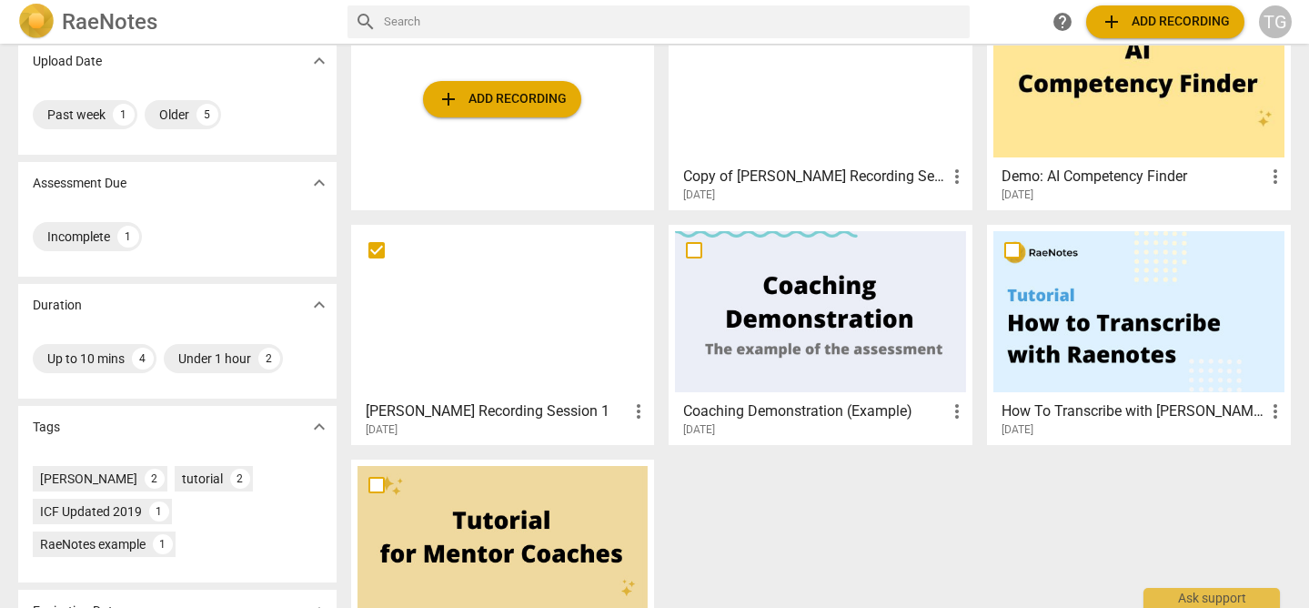
scroll to position [143, 0]
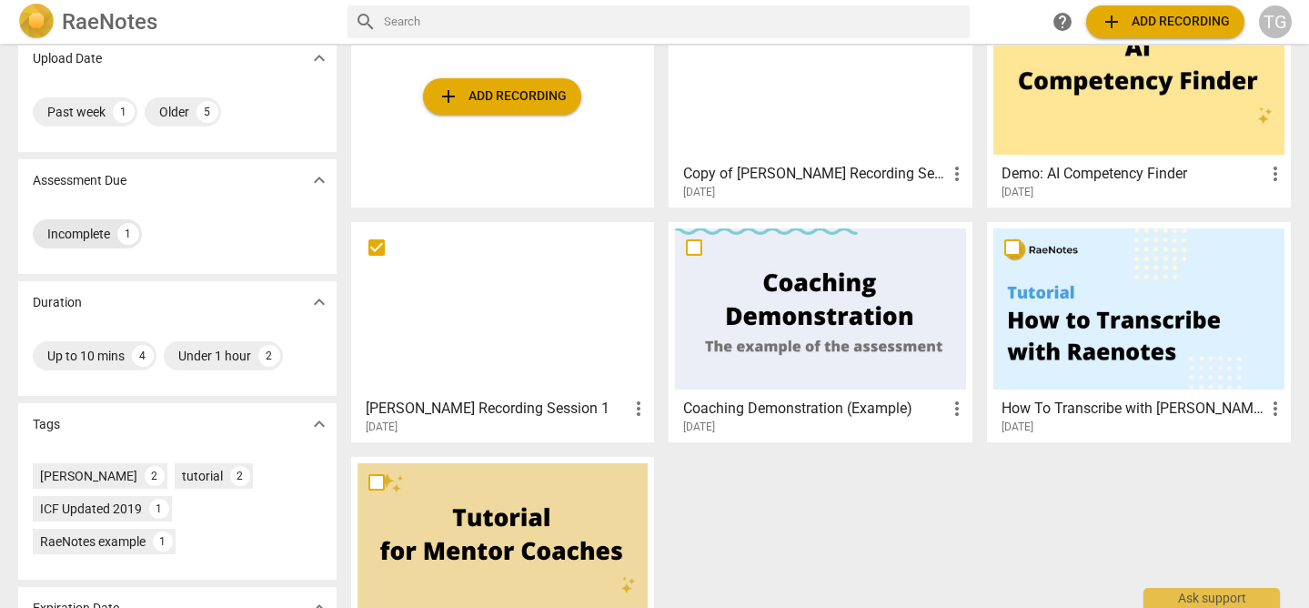
click at [107, 229] on div "Incomplete 1" at bounding box center [87, 233] width 109 height 29
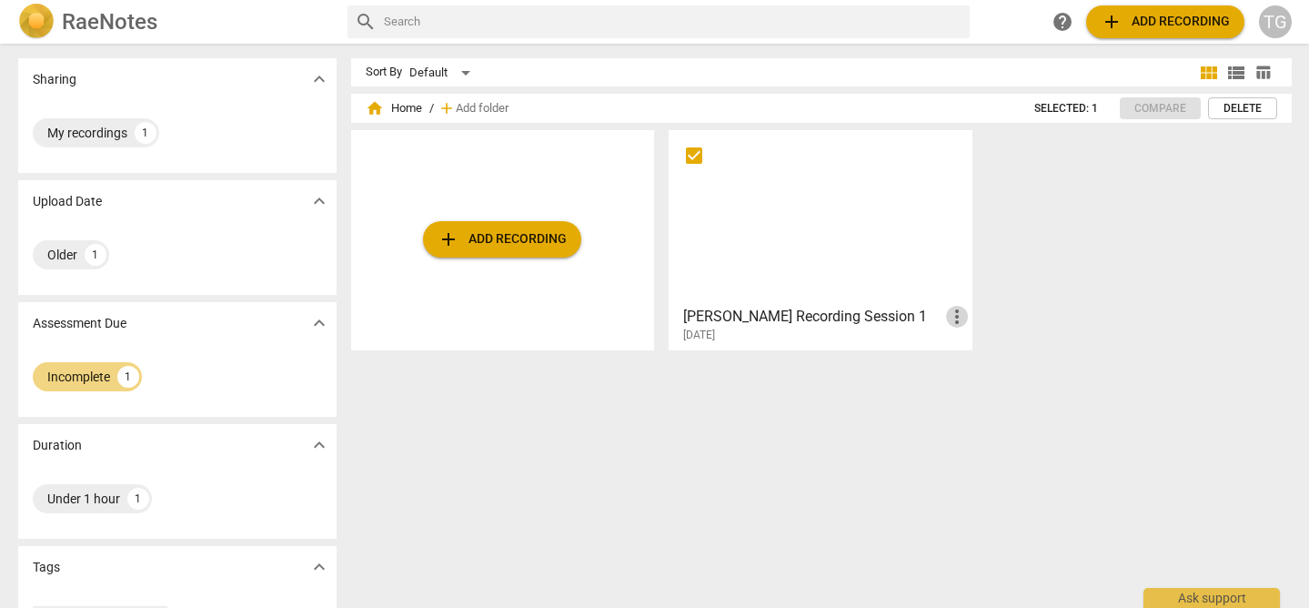
click at [957, 316] on span "more_vert" at bounding box center [957, 317] width 22 height 22
click at [887, 165] on div at bounding box center [654, 304] width 1309 height 608
click at [887, 165] on div at bounding box center [820, 216] width 291 height 161
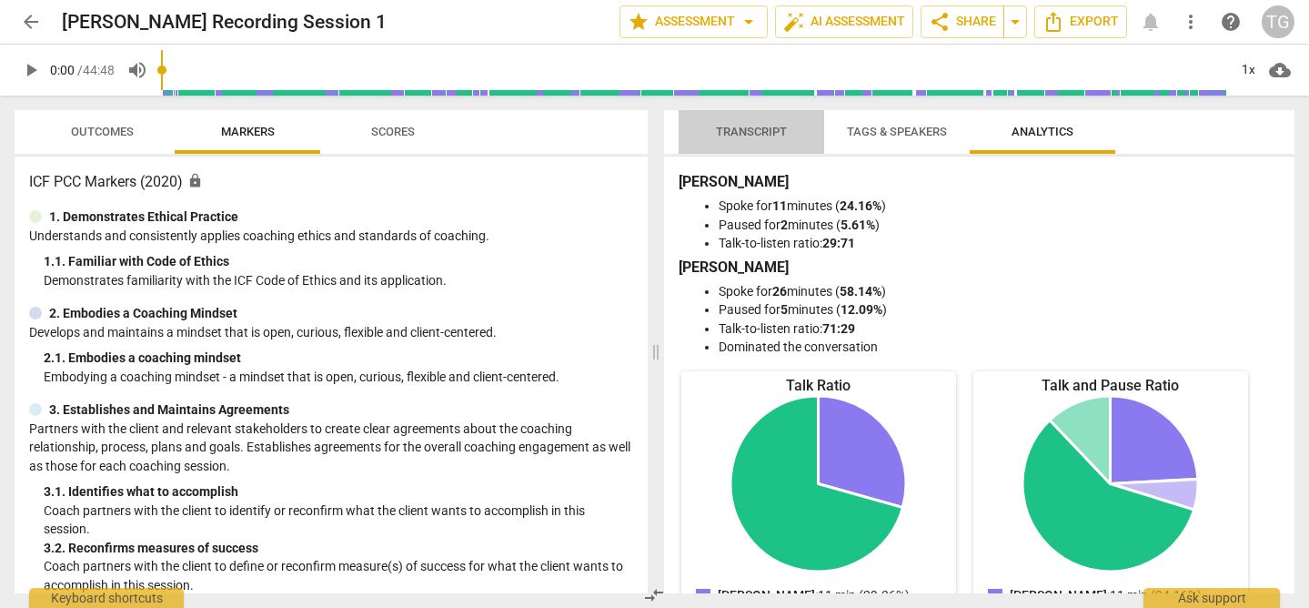
click at [748, 133] on span "Transcript" at bounding box center [751, 132] width 71 height 14
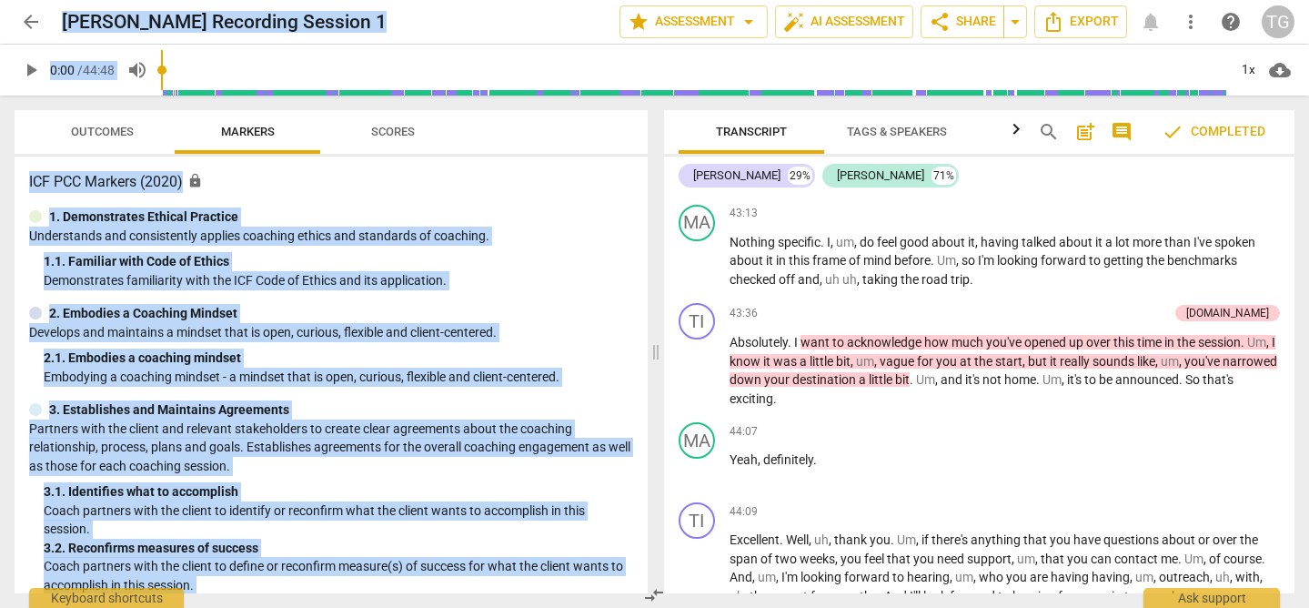
scroll to position [10826, 0]
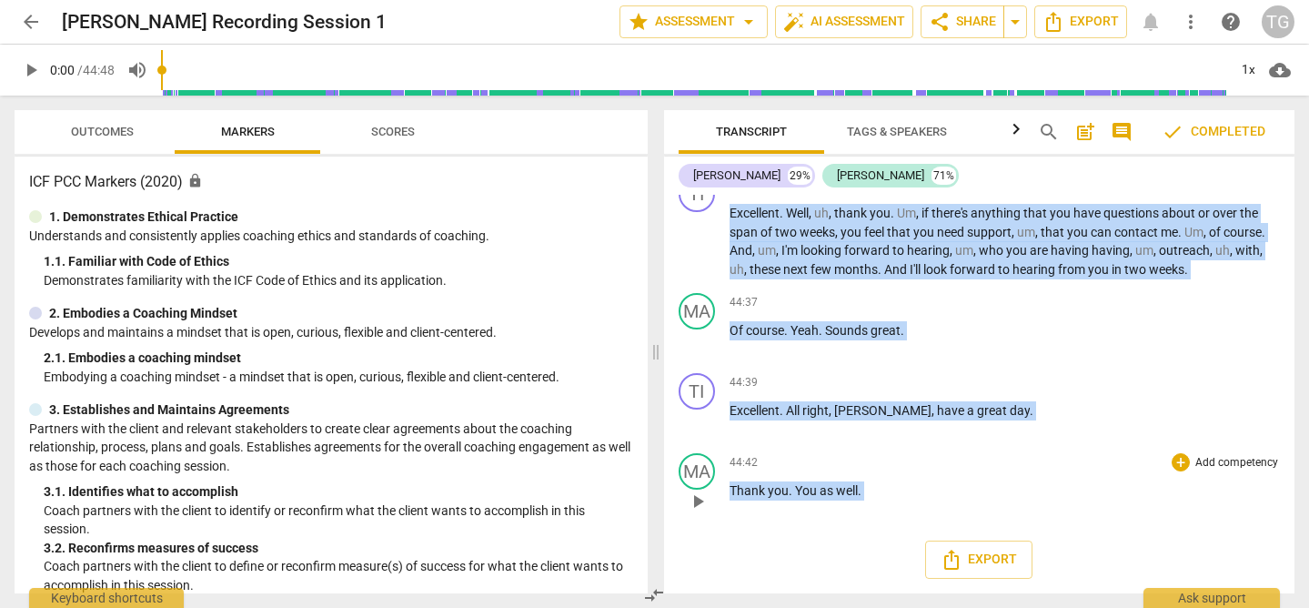
drag, startPoint x: 678, startPoint y: 191, endPoint x: 1278, endPoint y: 465, distance: 659.7
click at [1278, 465] on div "[PERSON_NAME] 29% [PERSON_NAME] 71% TI play_arrow pause 00:05 + Add competency …" at bounding box center [979, 374] width 631 height 437
copy div "search post_add comment check Completed [PERSON_NAME] 29% [PERSON_NAME] 71% TI …"
click at [1140, 105] on div "Transcript Tags & Speakers Analytics search post_add comment check Completed [P…" at bounding box center [983, 351] width 653 height 512
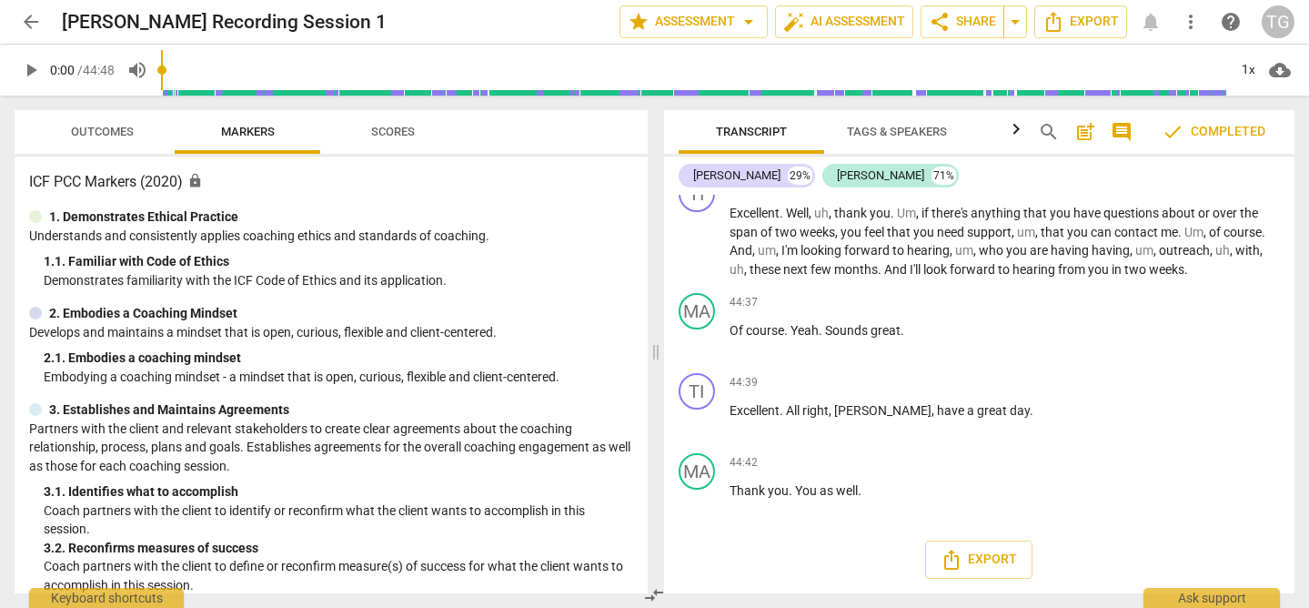
click at [1280, 66] on span "cloud_download" at bounding box center [1280, 70] width 22 height 22
click at [1301, 106] on div at bounding box center [654, 304] width 1309 height 608
click at [1195, 21] on span "more_vert" at bounding box center [1191, 22] width 22 height 22
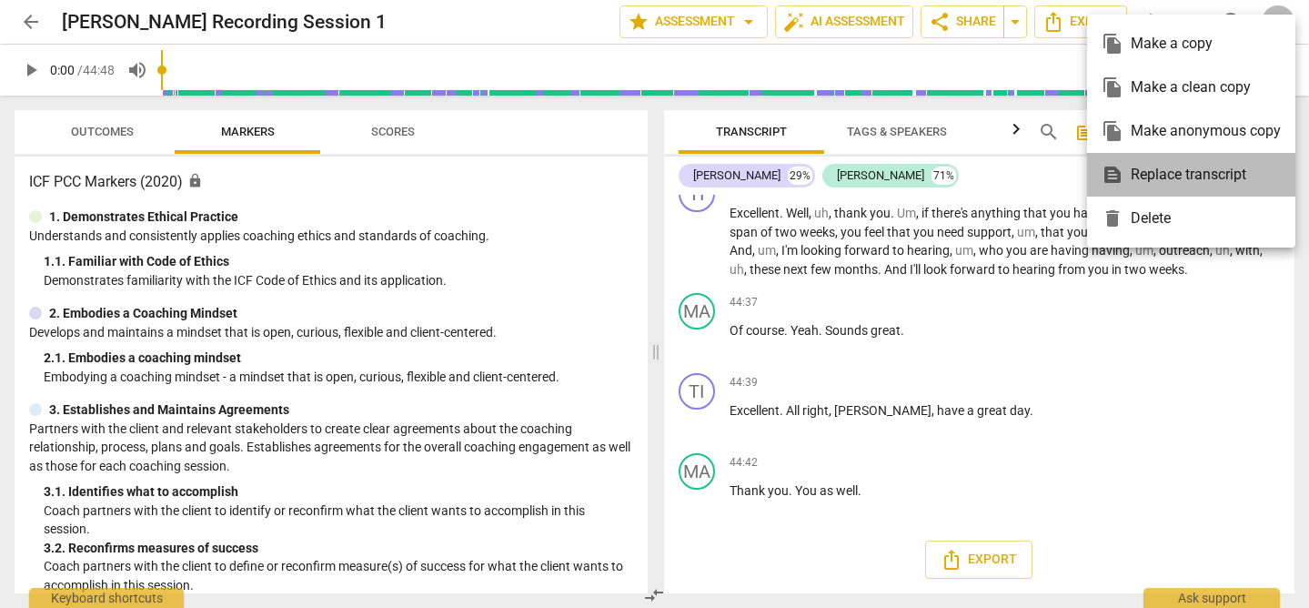
click at [1126, 176] on div "text_snippet Replace transcript" at bounding box center [1190, 175] width 179 height 44
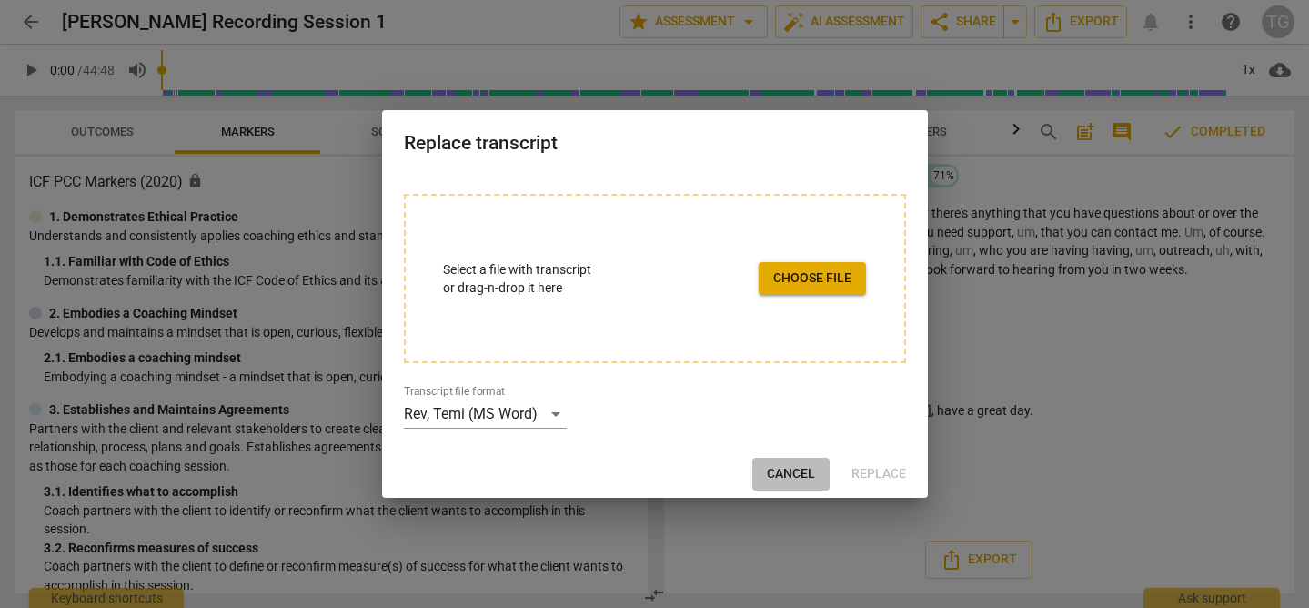
click at [784, 482] on span "Cancel" at bounding box center [791, 474] width 48 height 18
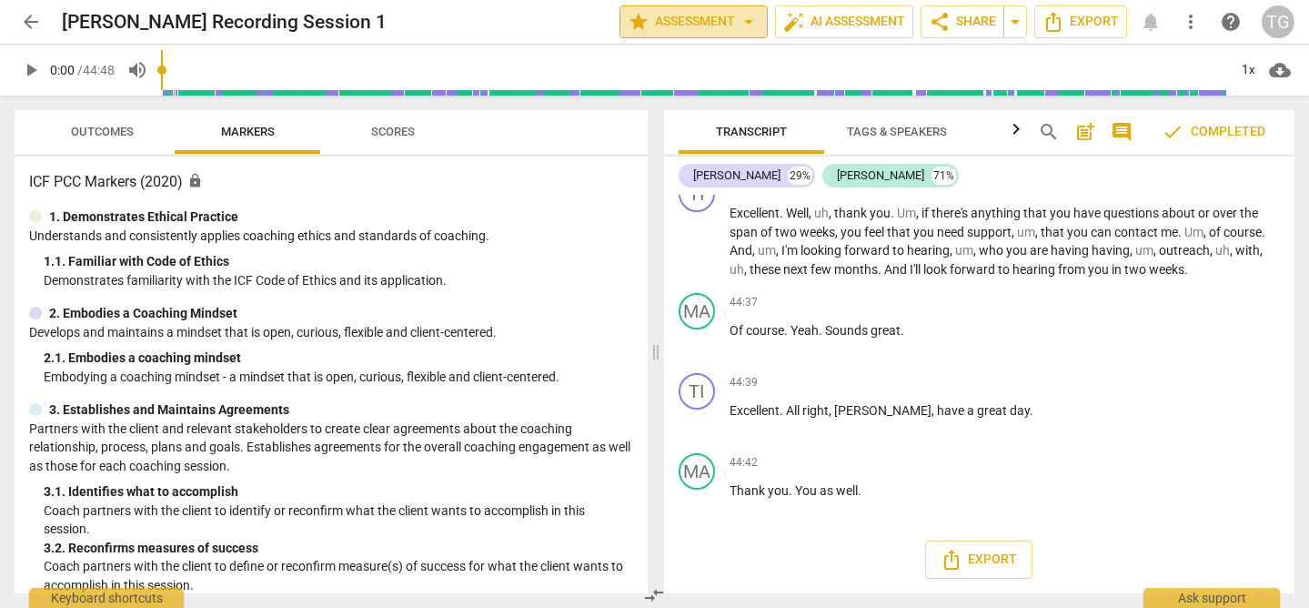
click at [677, 24] on span "star Assessment arrow_drop_down" at bounding box center [694, 22] width 132 height 22
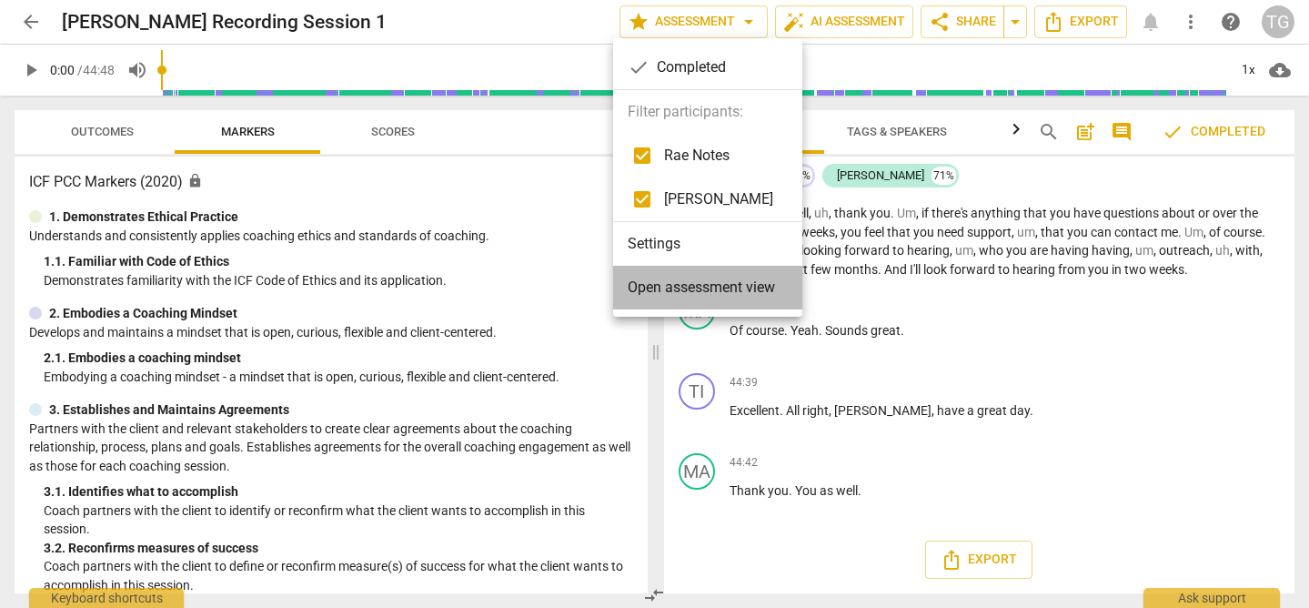
click at [708, 289] on span "Open assessment view" at bounding box center [701, 287] width 147 height 22
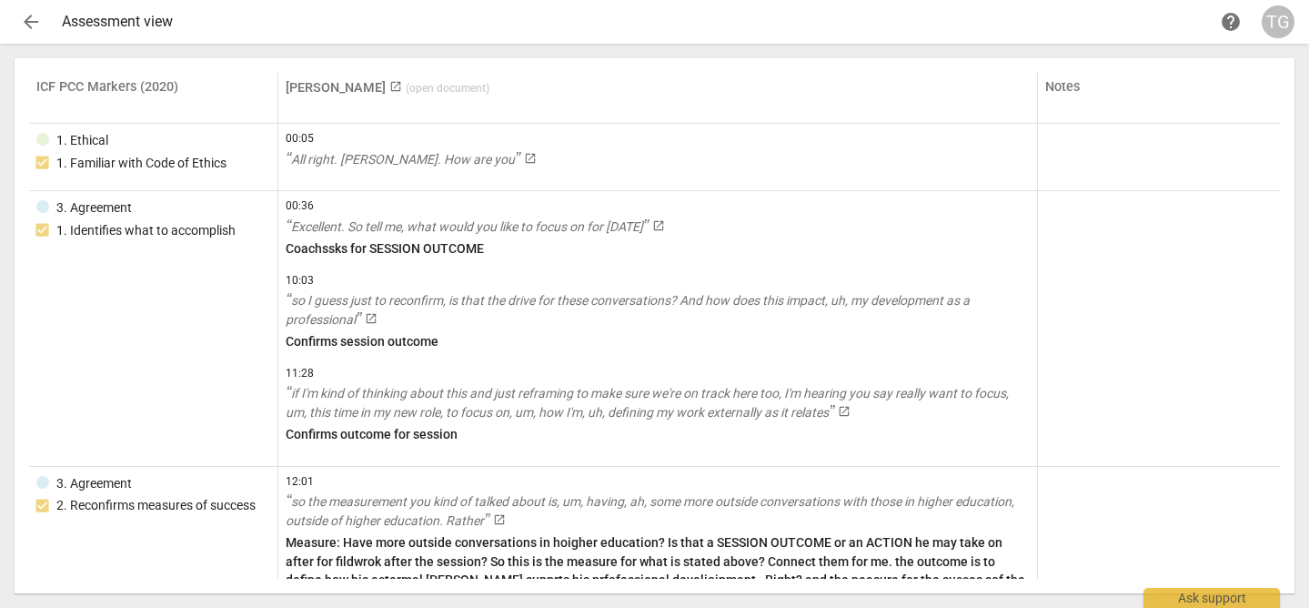
click at [40, 20] on span "arrow_back" at bounding box center [31, 22] width 22 height 22
